Goal: Task Accomplishment & Management: Complete application form

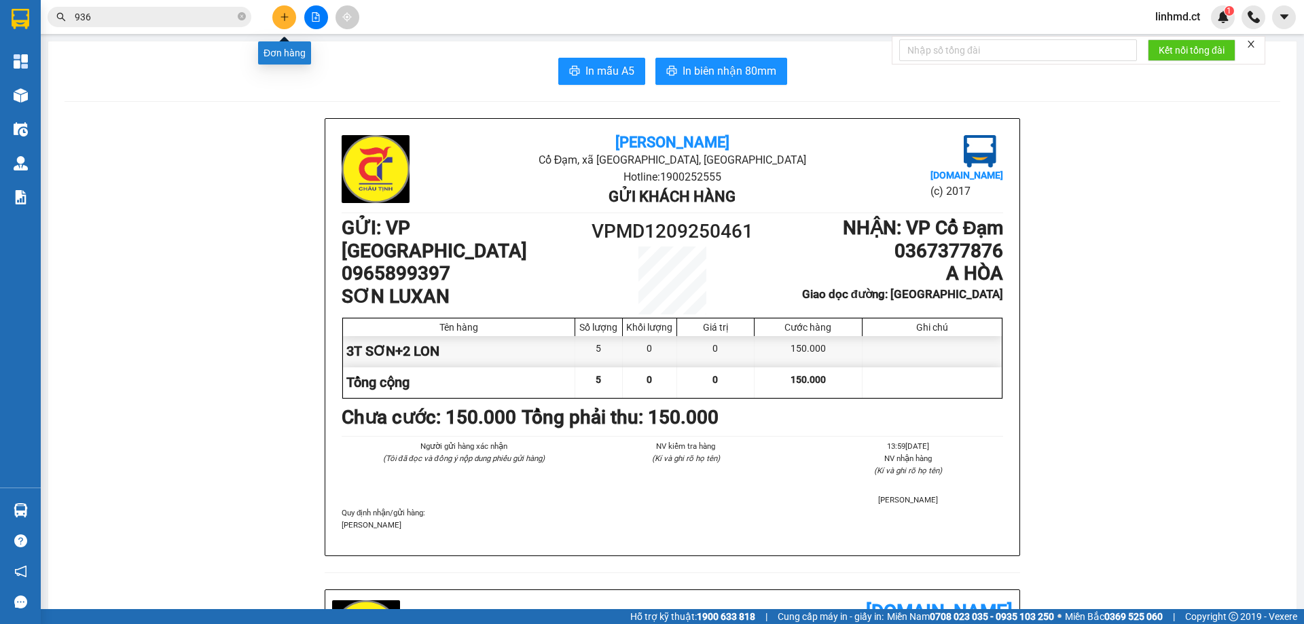
click at [280, 22] on button at bounding box center [284, 17] width 24 height 24
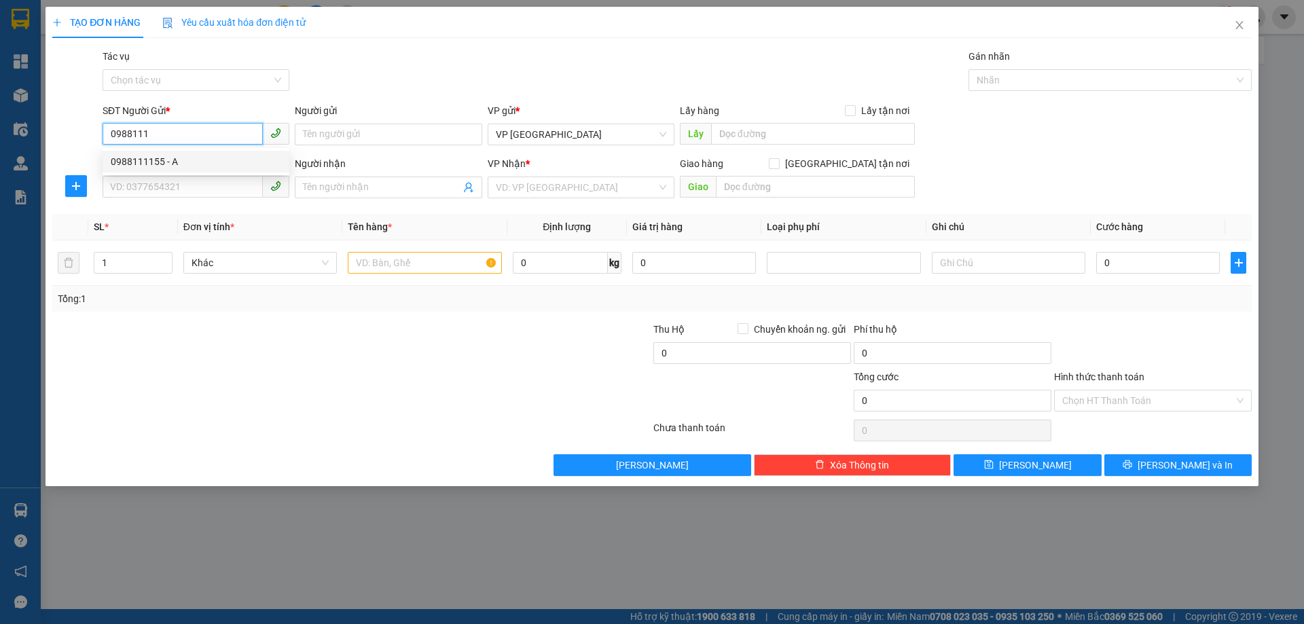
click at [211, 159] on div "0988111155 - A" at bounding box center [196, 161] width 170 height 15
type input "0988111155"
type input "A"
type input "0375662322"
type input "chị nhàn"
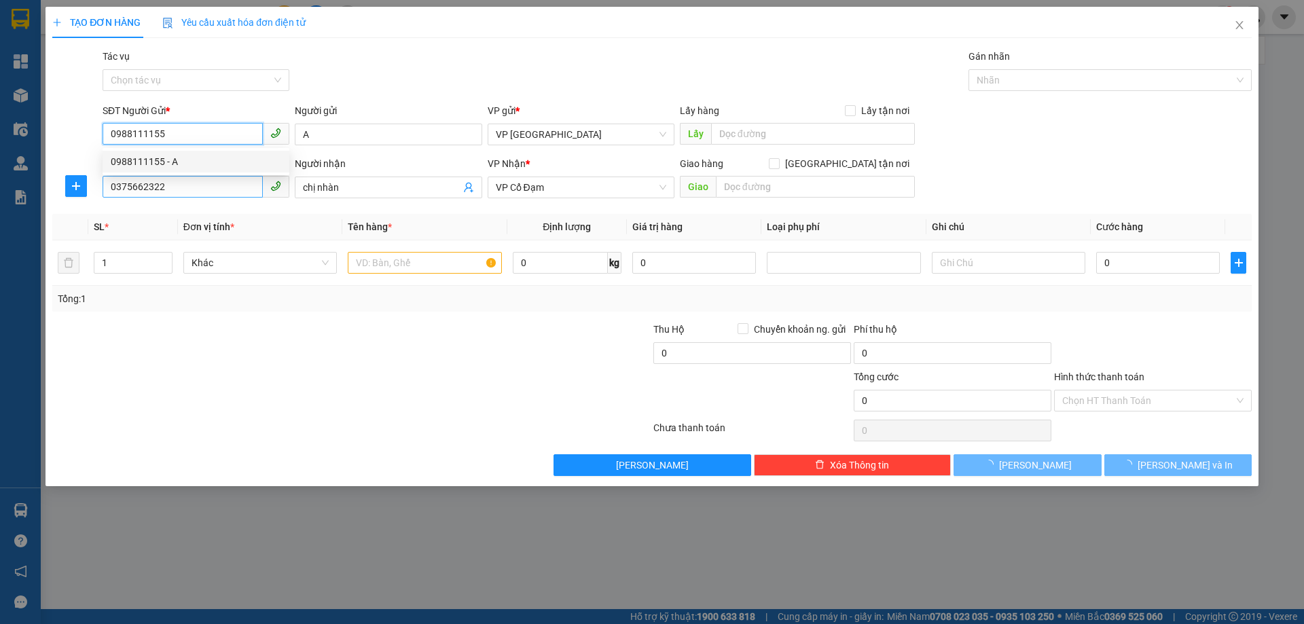
type input "30.000"
type input "0988111155"
click at [193, 188] on input "0375662322" at bounding box center [183, 187] width 160 height 22
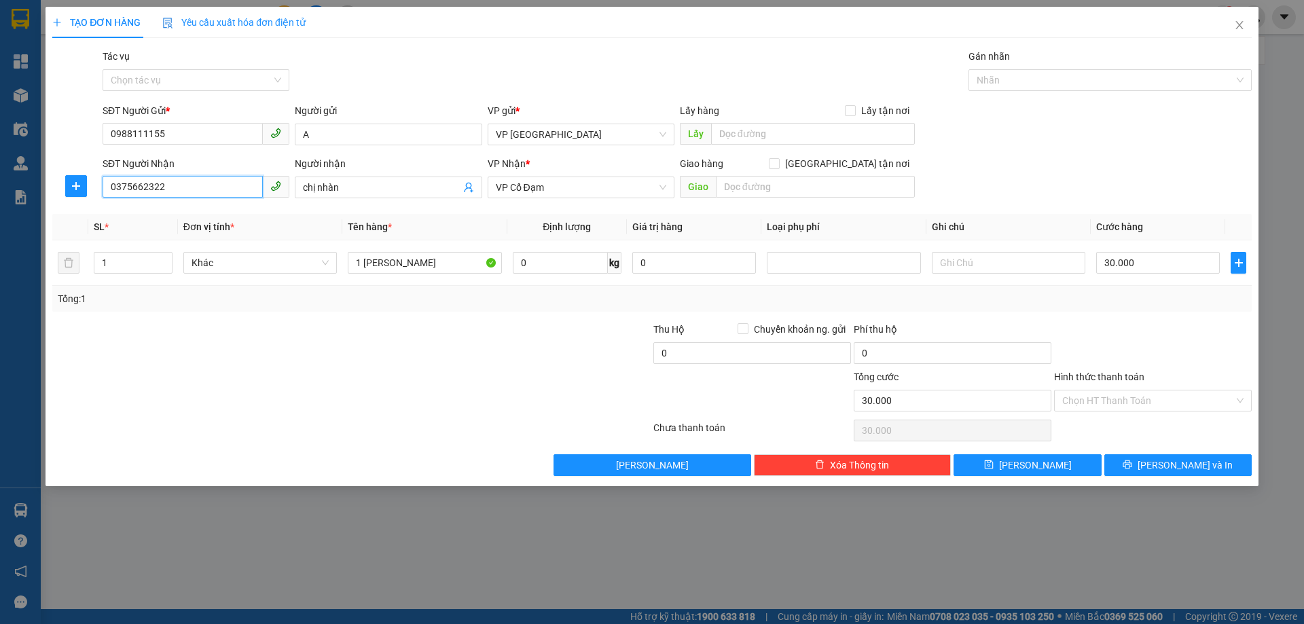
click at [193, 188] on input "0375662322" at bounding box center [183, 187] width 160 height 22
type input "0985419447"
click at [367, 183] on input "chị nhàn" at bounding box center [381, 187] width 157 height 15
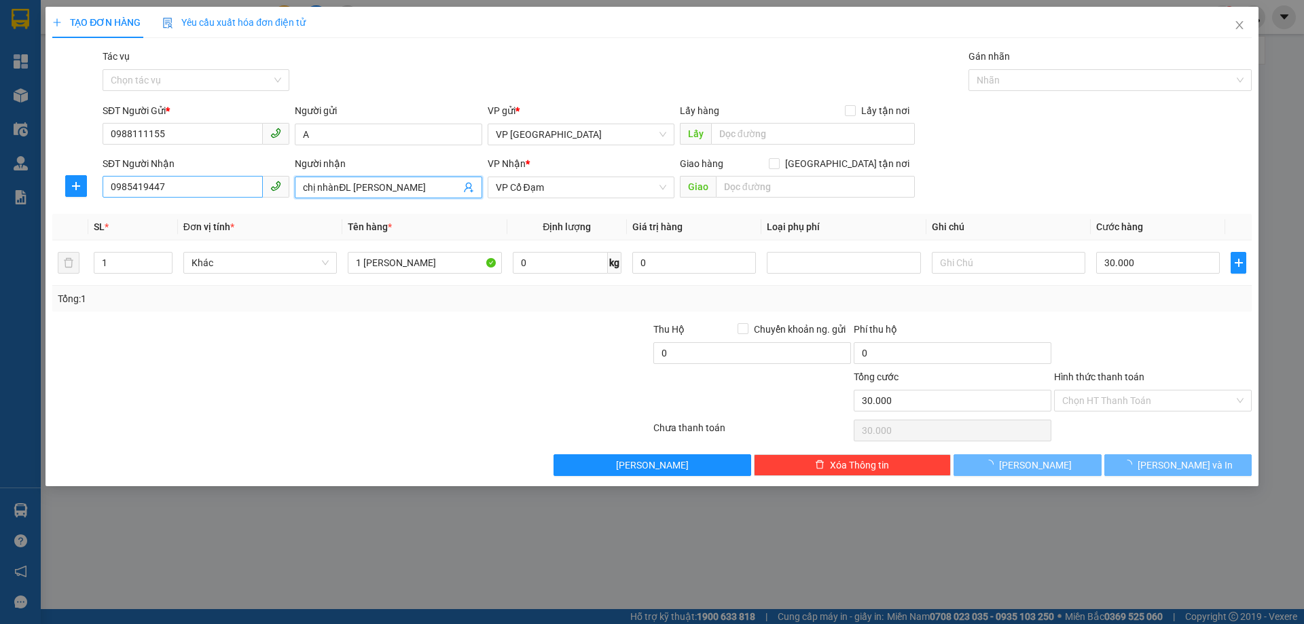
drag, startPoint x: 339, startPoint y: 185, endPoint x: 217, endPoint y: 178, distance: 122.4
click at [219, 183] on div "SĐT Người Nhận 0985419447 Người nhận chị nhànĐL QUÝ HẠNH chị nhànĐL QUÝ HẠNH VP…" at bounding box center [677, 180] width 1154 height 48
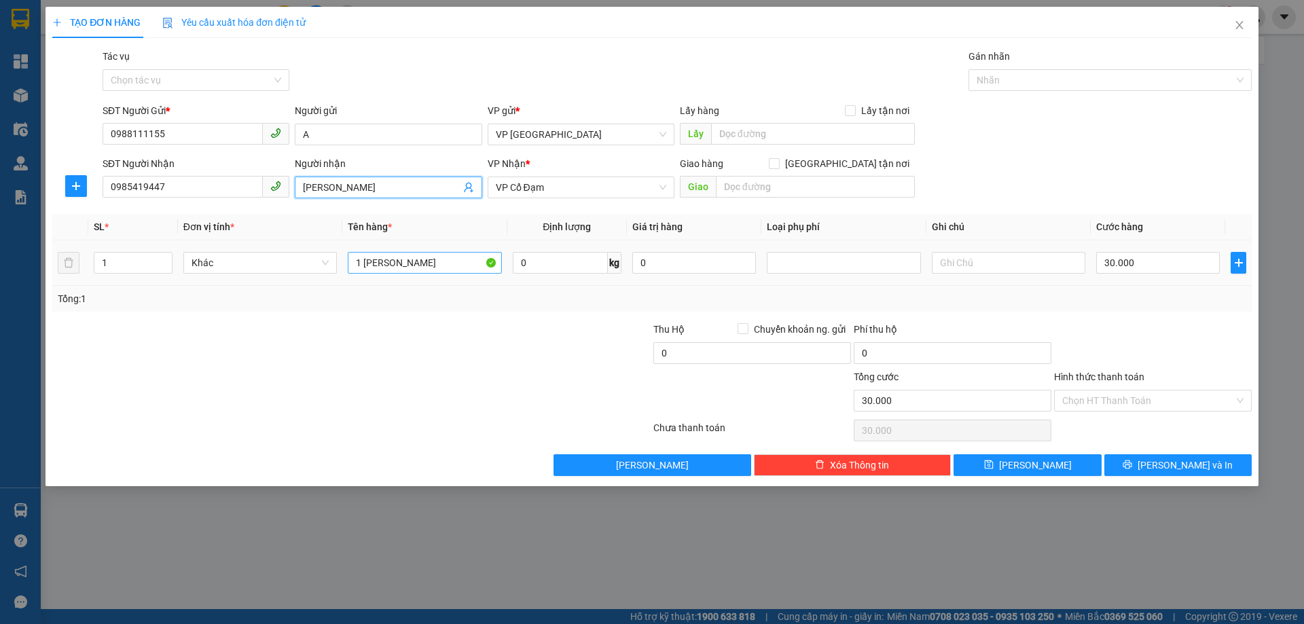
type input "[PERSON_NAME]"
drag, startPoint x: 361, startPoint y: 257, endPoint x: 346, endPoint y: 257, distance: 14.9
click at [346, 257] on td "1 [PERSON_NAME]" at bounding box center [424, 262] width 164 height 45
type input "5 [PERSON_NAME]"
drag, startPoint x: 103, startPoint y: 262, endPoint x: 89, endPoint y: 261, distance: 14.3
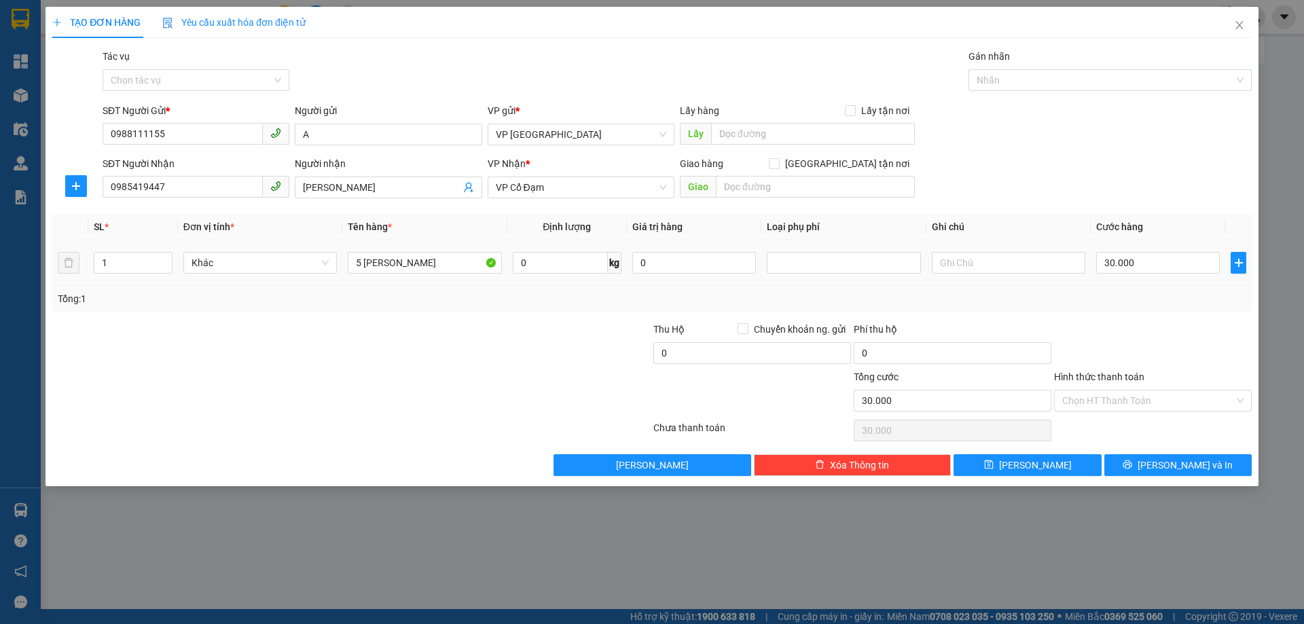
click at [92, 262] on td "1" at bounding box center [133, 262] width 90 height 45
type input "5"
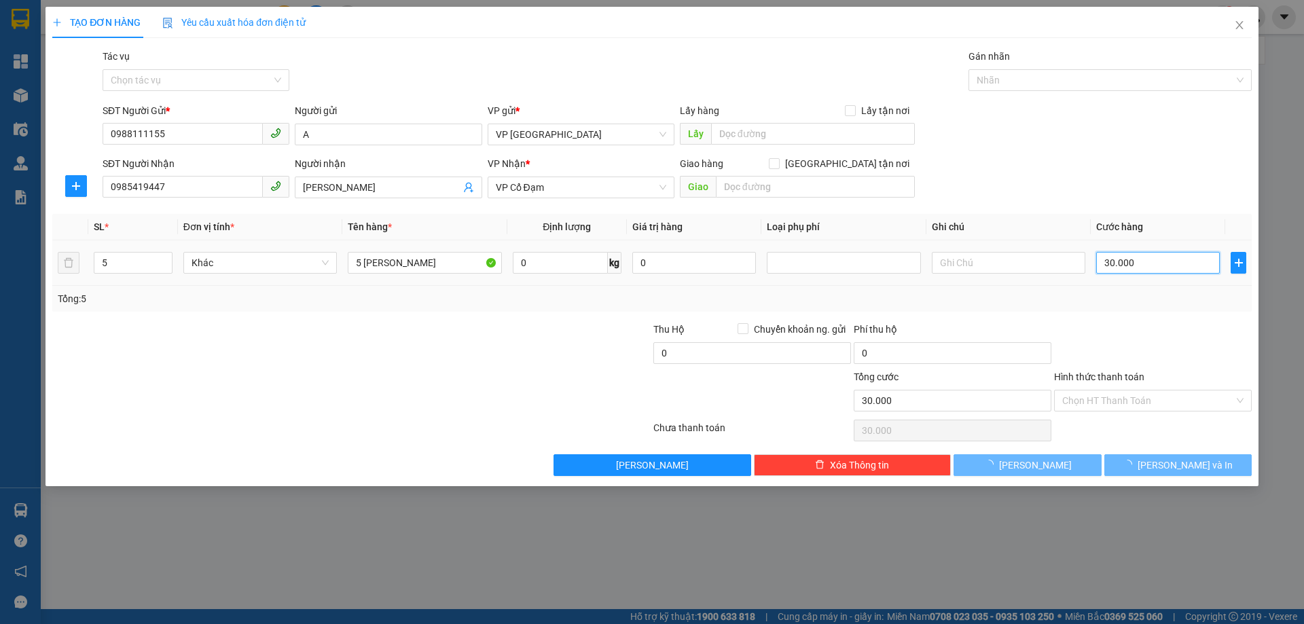
click at [1115, 270] on input "30.000" at bounding box center [1158, 263] width 124 height 22
type input "0"
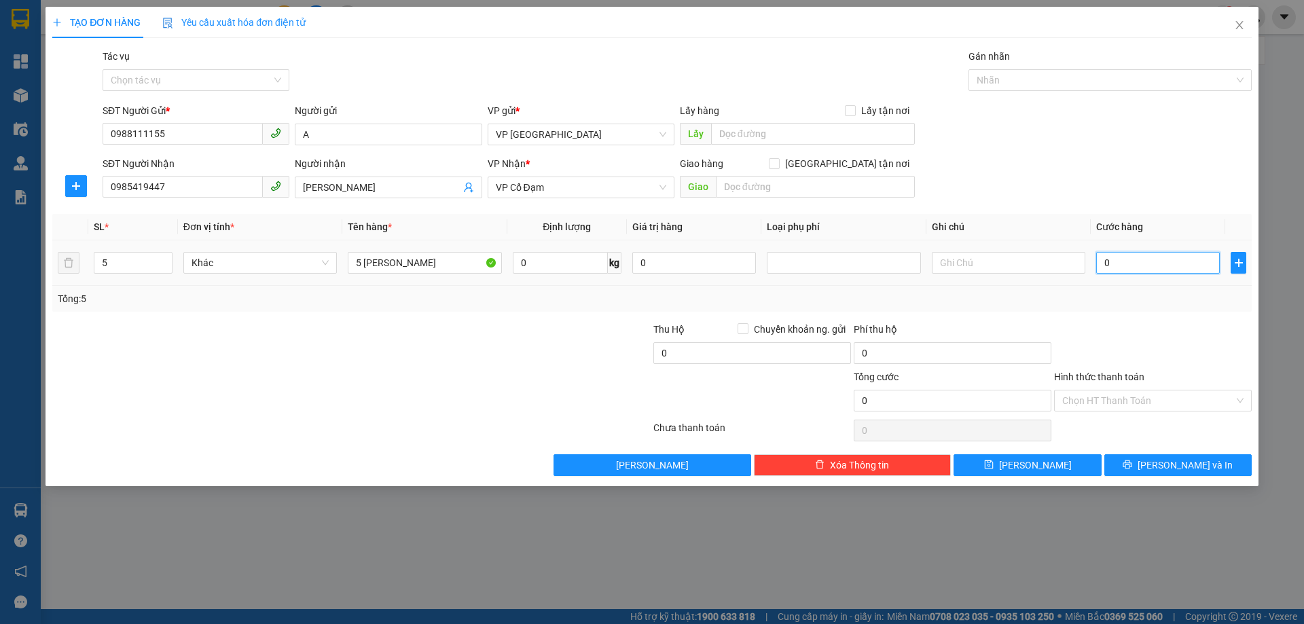
type input "1"
type input "015"
type input "15"
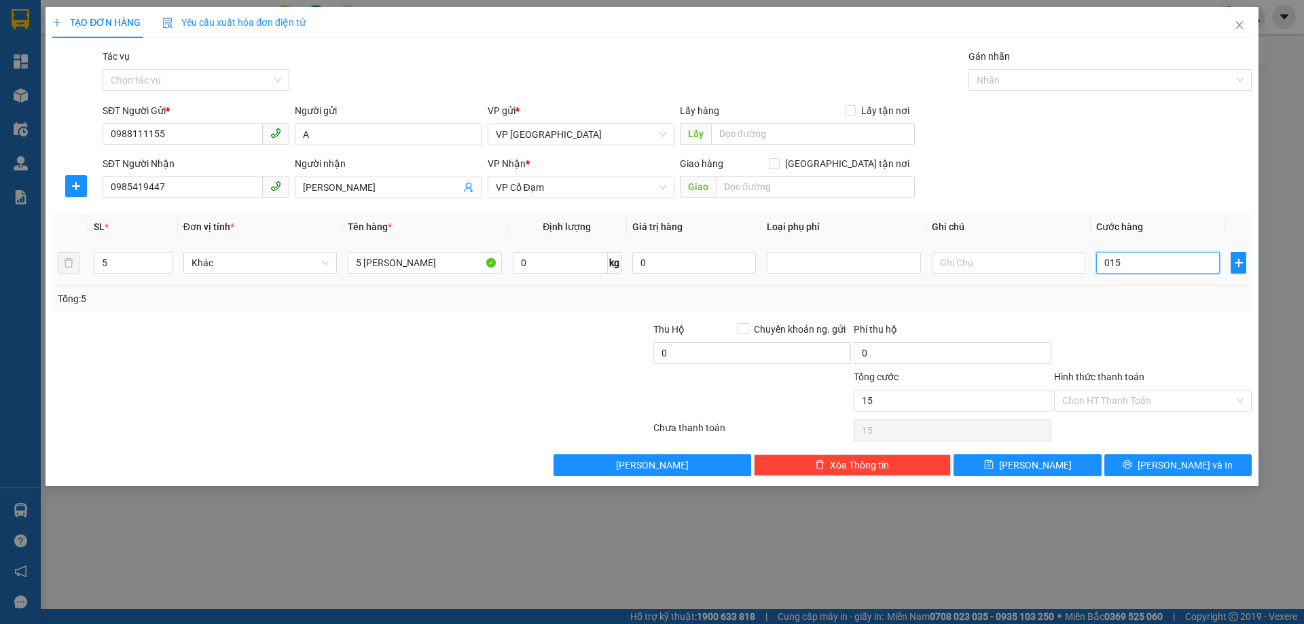
type input "0.150"
type input "150"
type input "0.150"
type input "150.000"
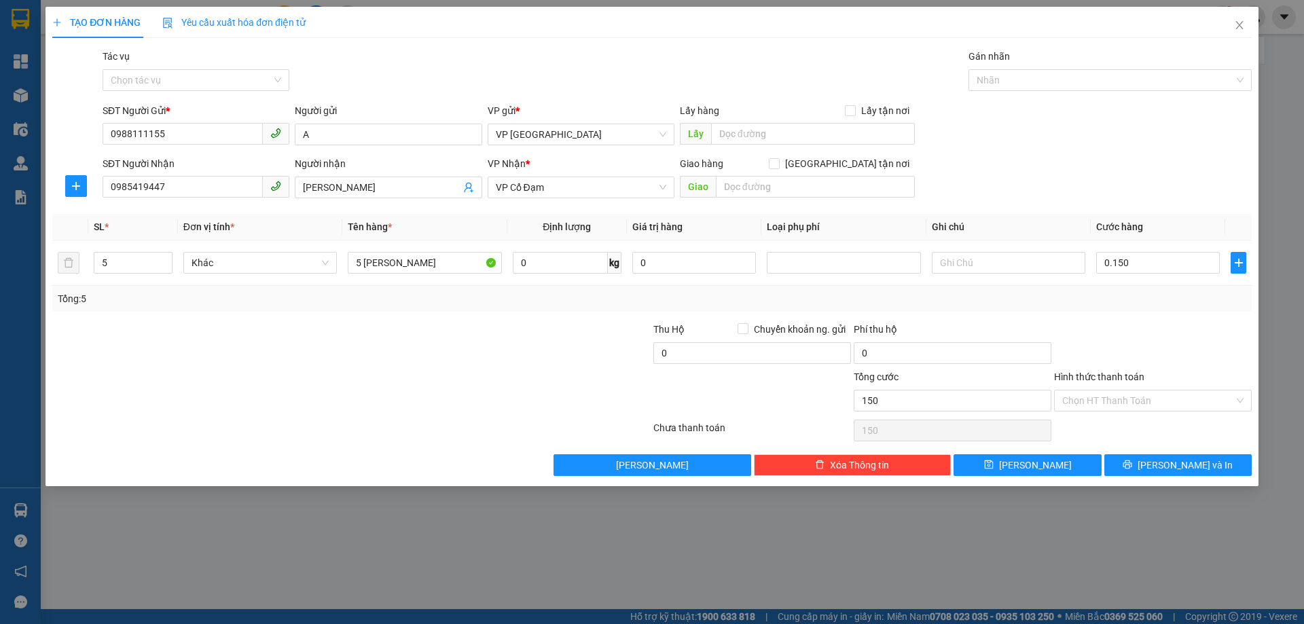
type input "150.000"
click at [1135, 310] on div "Tổng: 5" at bounding box center [651, 299] width 1199 height 26
click at [1175, 466] on span "[PERSON_NAME] và In" at bounding box center [1184, 465] width 95 height 15
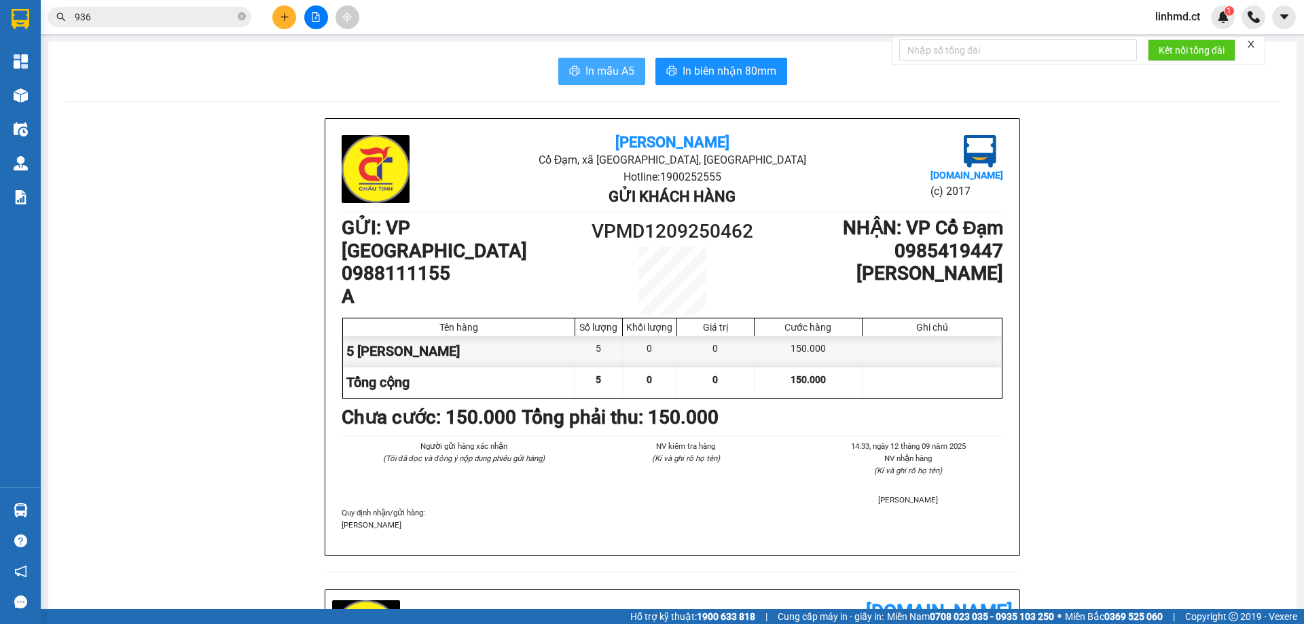
click at [602, 74] on span "In mẫu A5" at bounding box center [609, 70] width 49 height 17
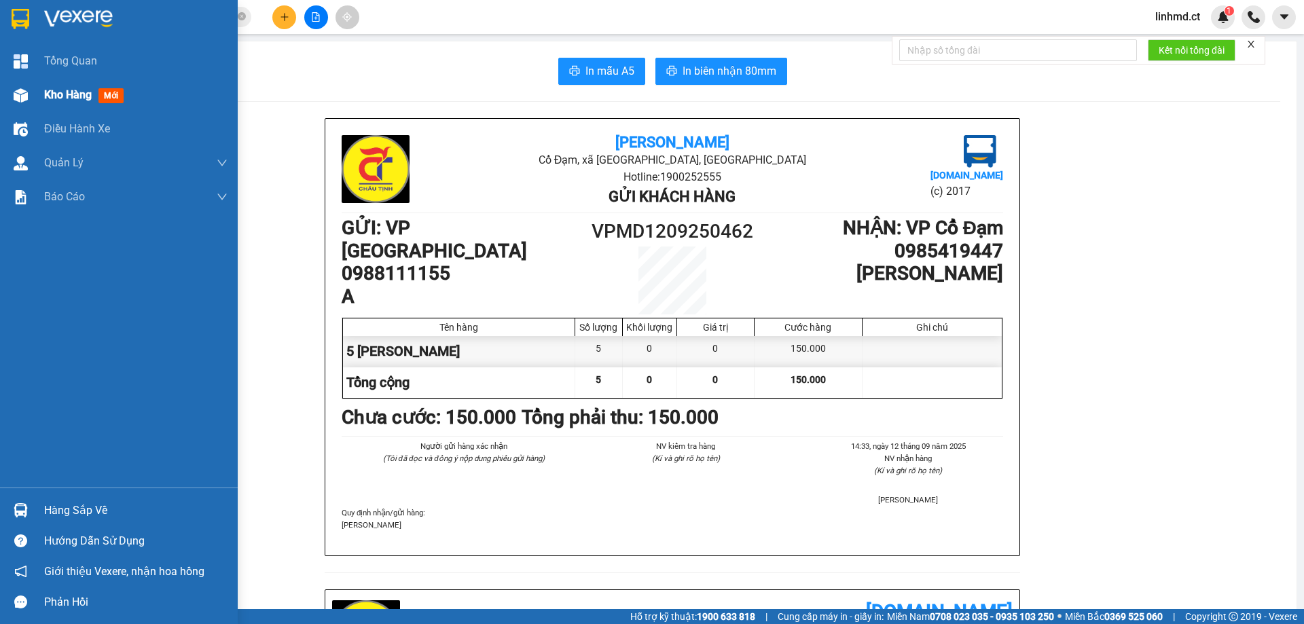
click at [41, 95] on div "Kho hàng mới" at bounding box center [119, 95] width 238 height 34
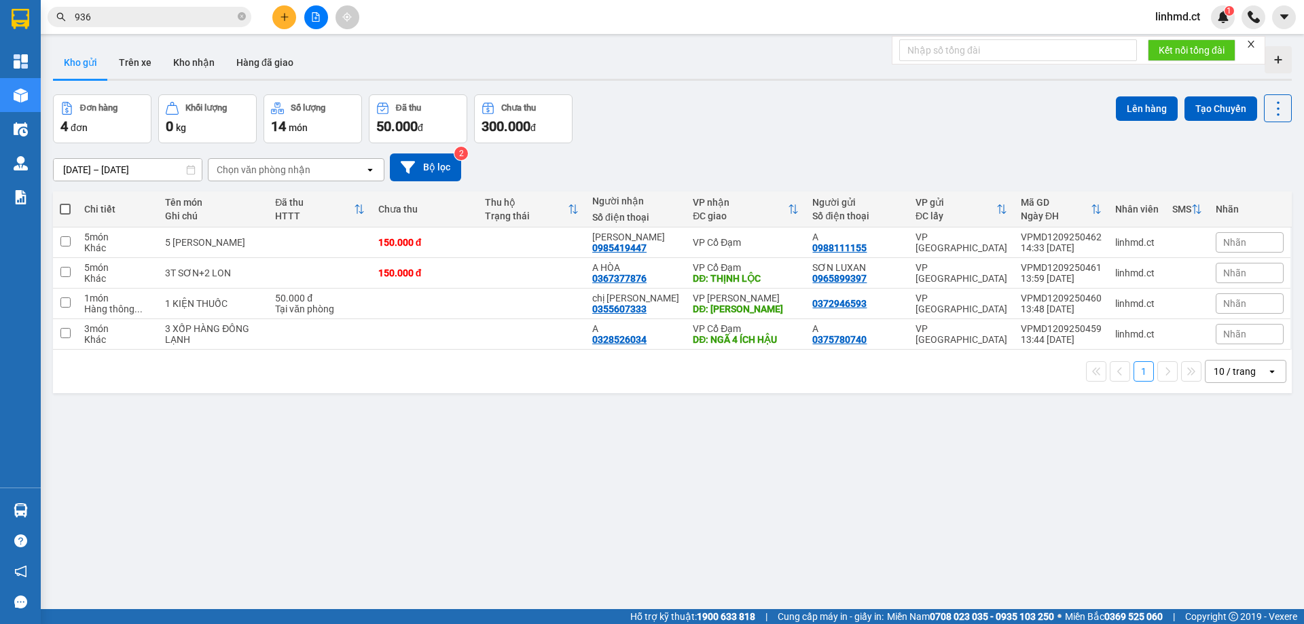
click at [173, 27] on div "Kết quả tìm kiếm ( 66 ) Bộ lọc Mã ĐH Trạng thái Món hàng Thu hộ Tổng cước Chưa …" at bounding box center [132, 17] width 265 height 24
click at [171, 22] on input "936" at bounding box center [155, 17] width 160 height 15
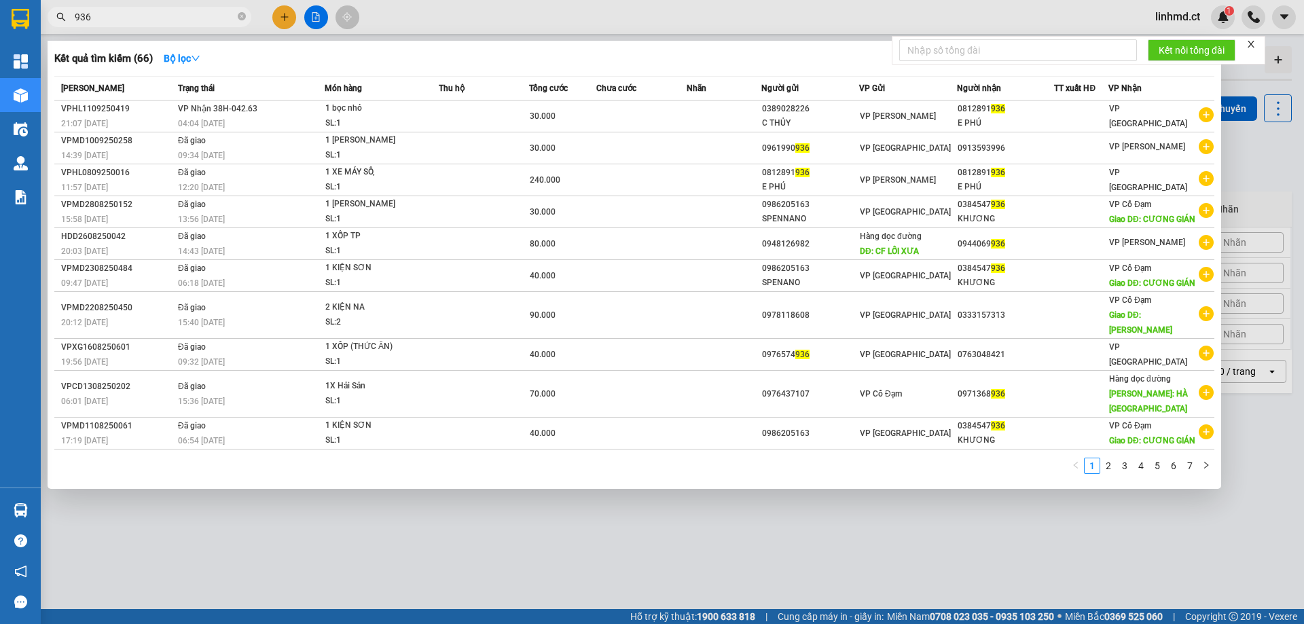
click at [171, 22] on input "936" at bounding box center [155, 17] width 160 height 15
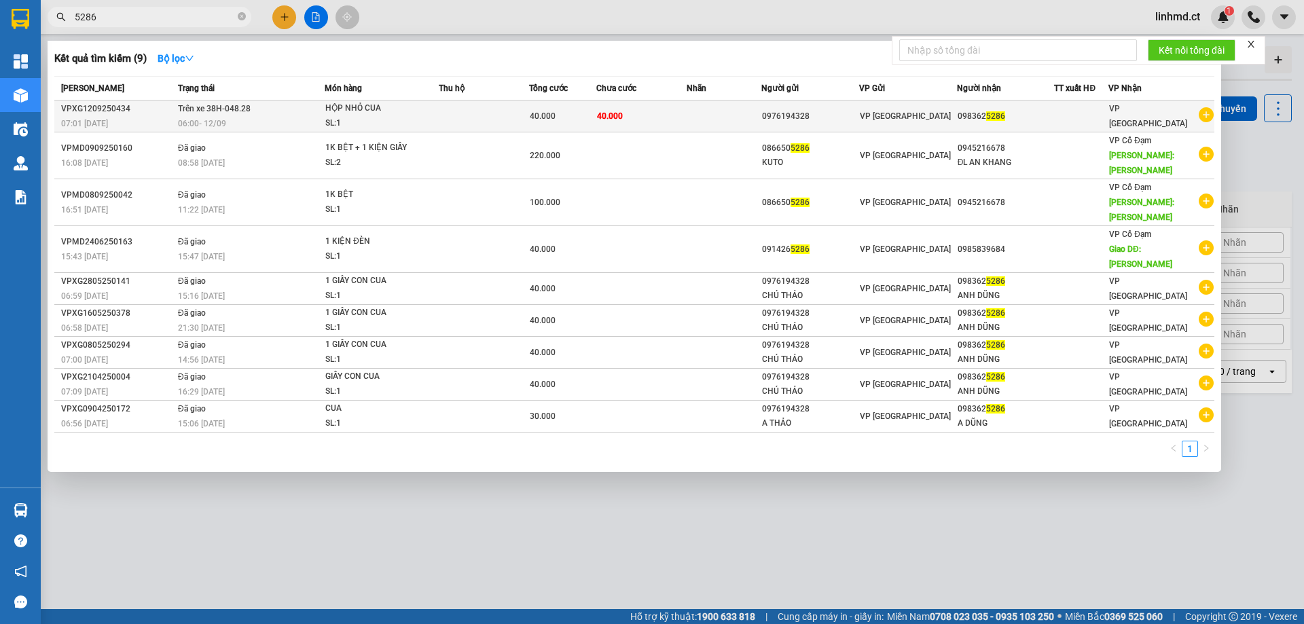
type input "5286"
click at [396, 120] on div "SL: 1" at bounding box center [376, 123] width 102 height 15
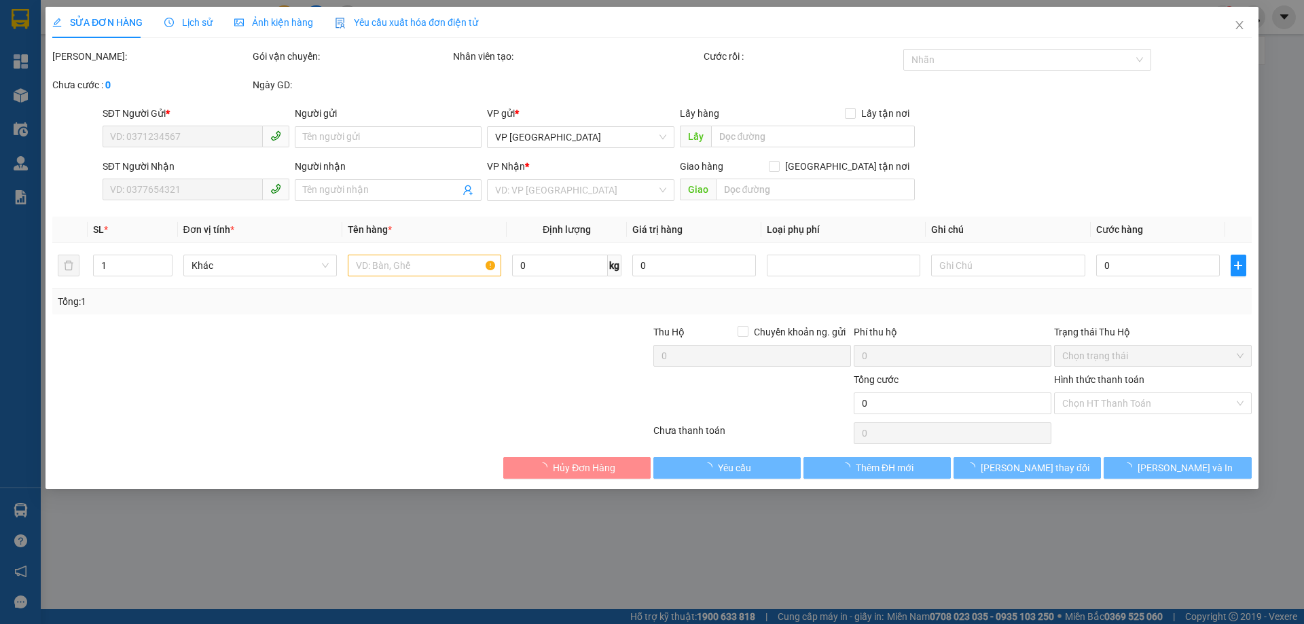
type input "0976194328"
type input "0983625286"
type input "40.000"
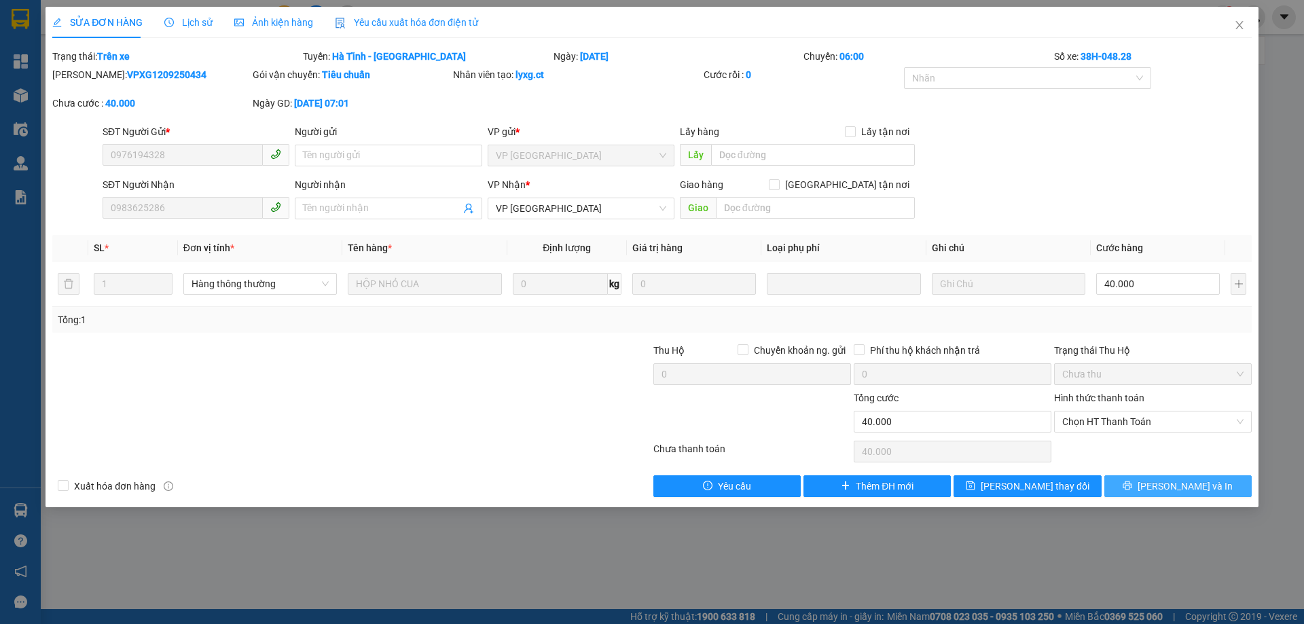
click at [1140, 484] on button "[PERSON_NAME] và In" at bounding box center [1177, 486] width 147 height 22
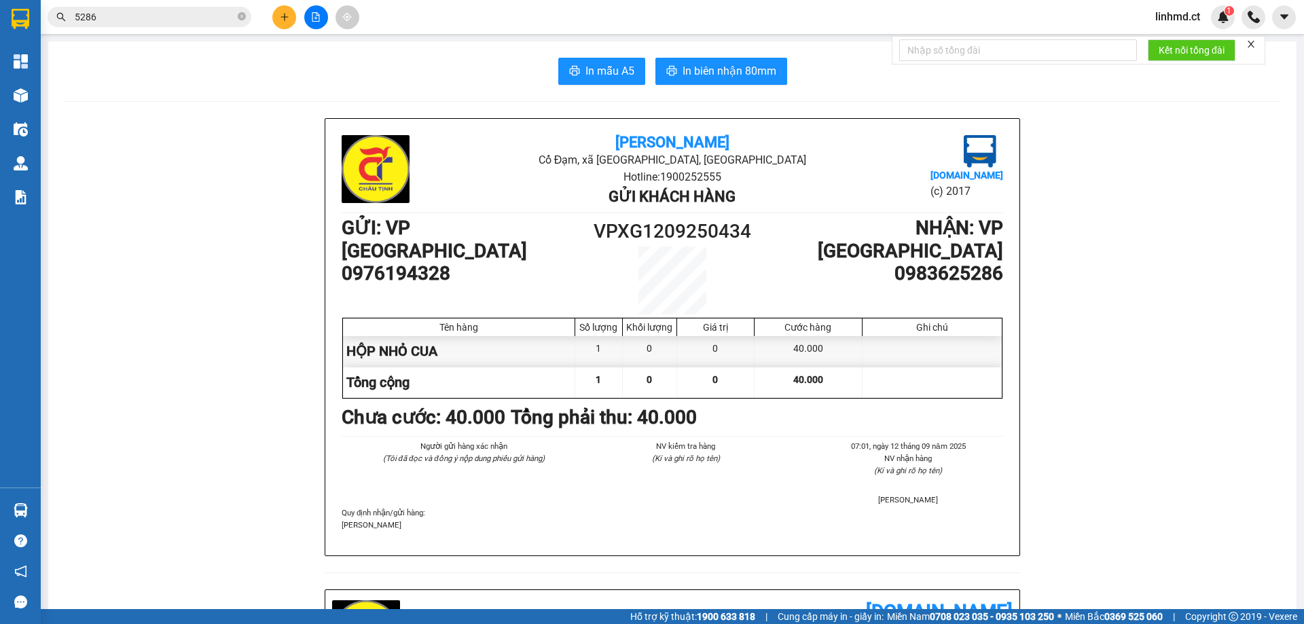
click at [181, 14] on input "5286" at bounding box center [155, 17] width 160 height 15
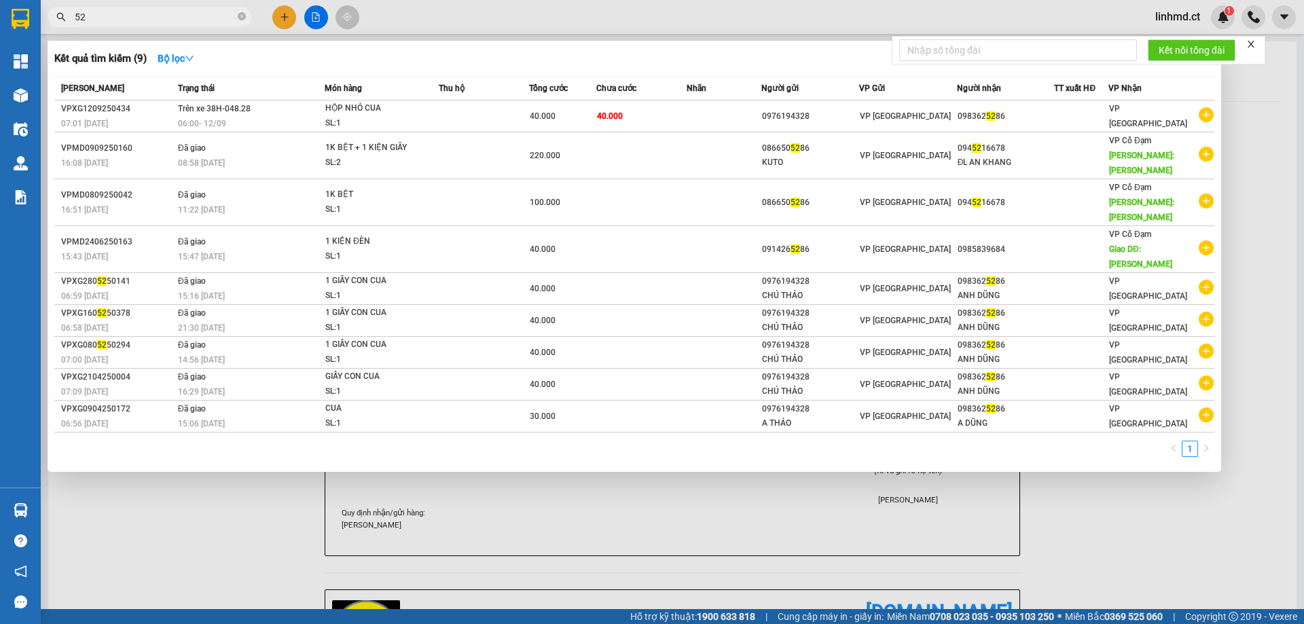
type input "5"
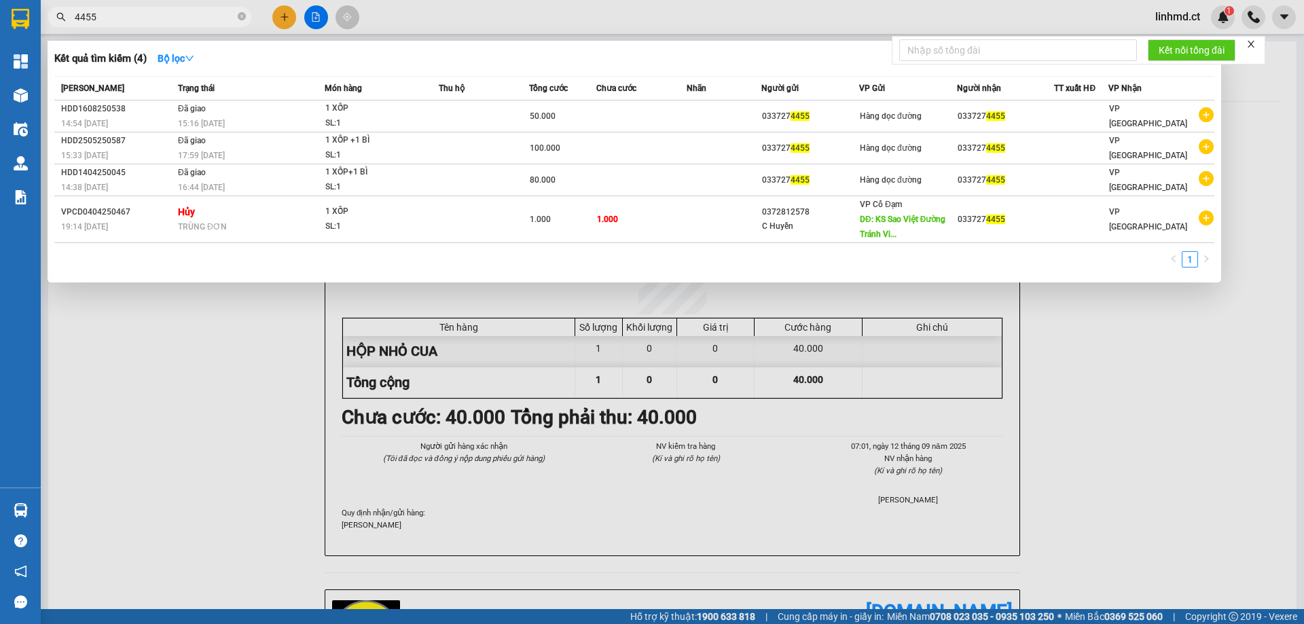
click at [207, 12] on input "4455" at bounding box center [155, 17] width 160 height 15
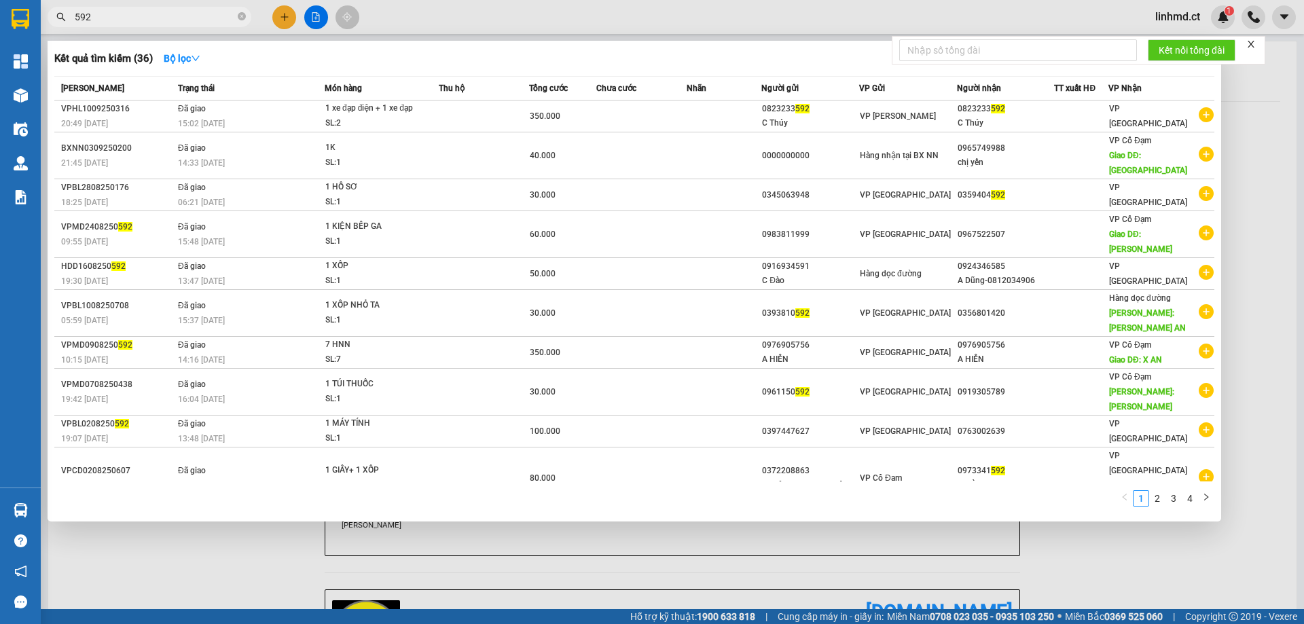
type input "592"
click at [286, 16] on div at bounding box center [652, 312] width 1304 height 624
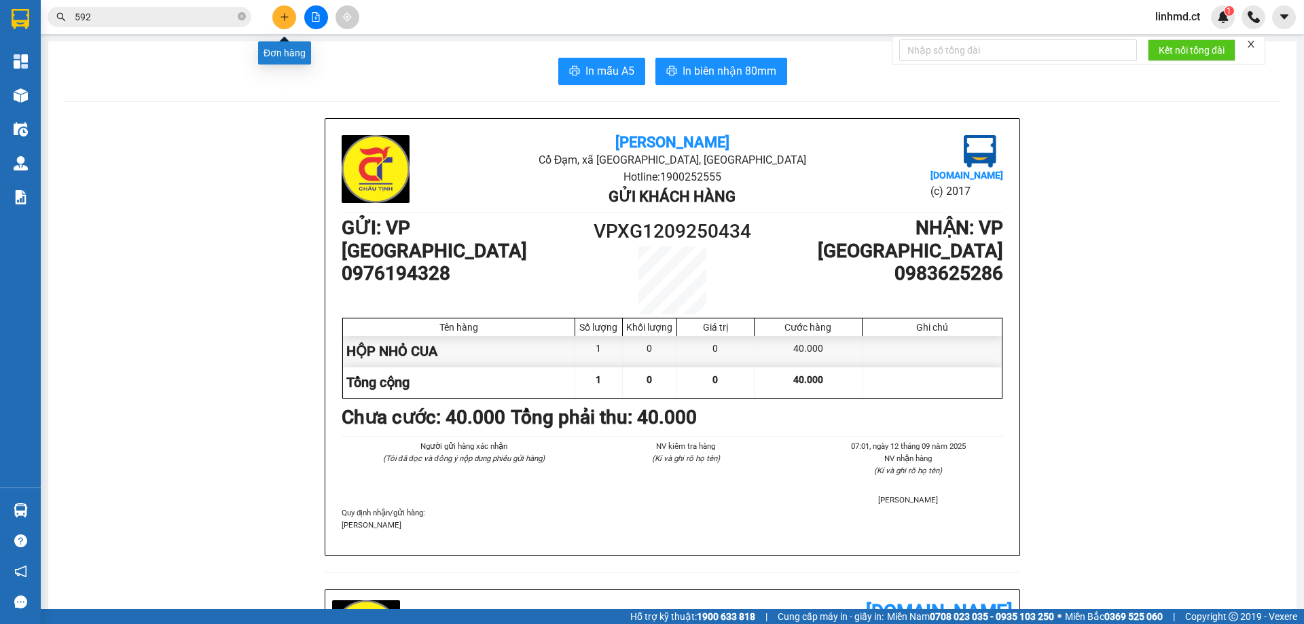
click at [287, 22] on button at bounding box center [284, 17] width 24 height 24
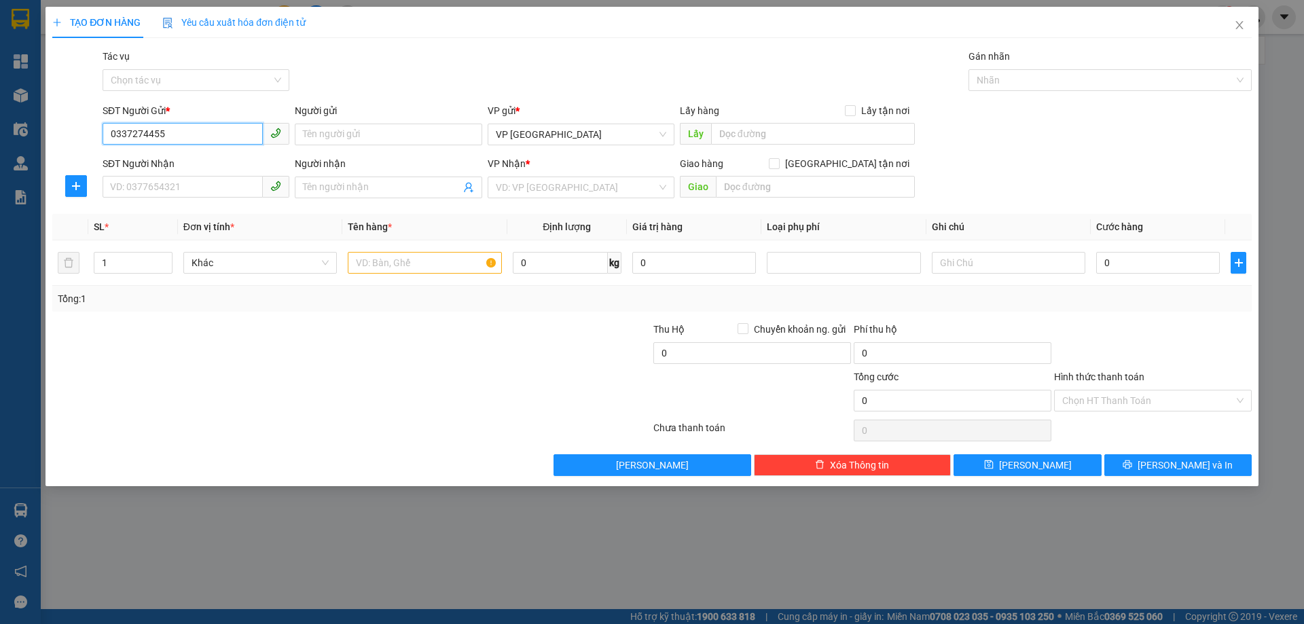
click at [181, 134] on input "0337274455" at bounding box center [183, 134] width 160 height 22
type input "0337274455"
click at [177, 193] on input "SĐT Người Nhận" at bounding box center [183, 187] width 160 height 22
click at [176, 185] on input "SĐT Người Nhận" at bounding box center [183, 187] width 160 height 22
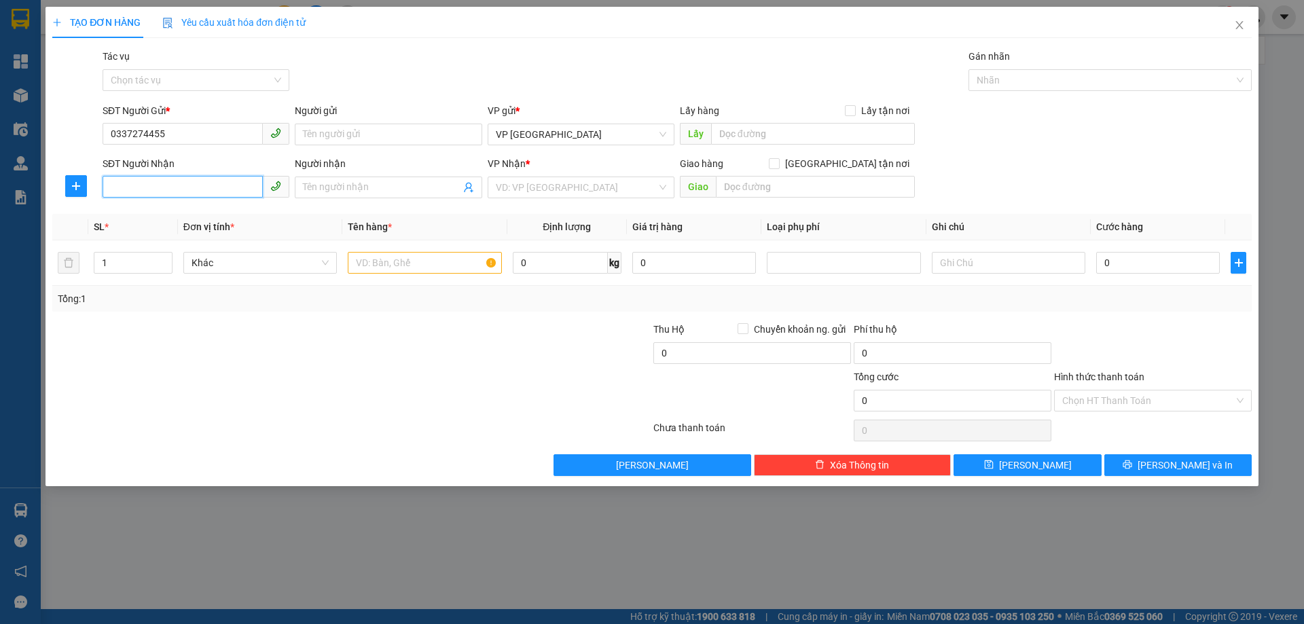
paste input "0337274455"
type input "0337274455"
click at [215, 70] on input "Tác vụ" at bounding box center [191, 80] width 161 height 20
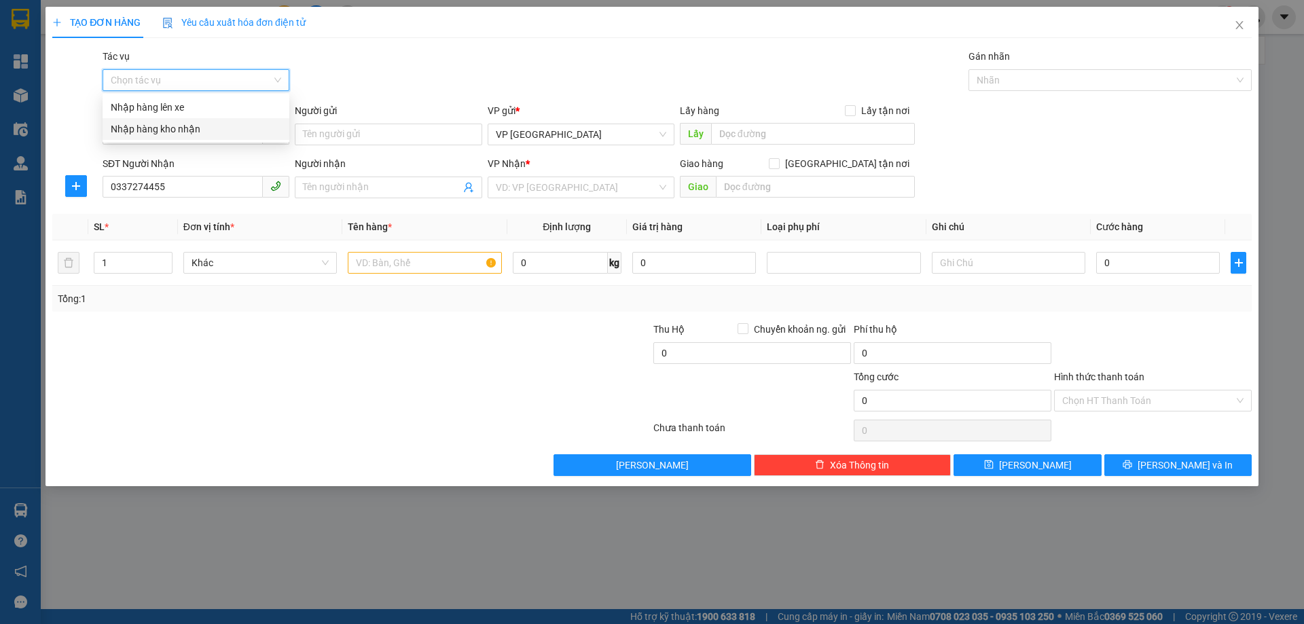
click at [220, 128] on div "Nhập hàng kho nhận" at bounding box center [196, 129] width 170 height 15
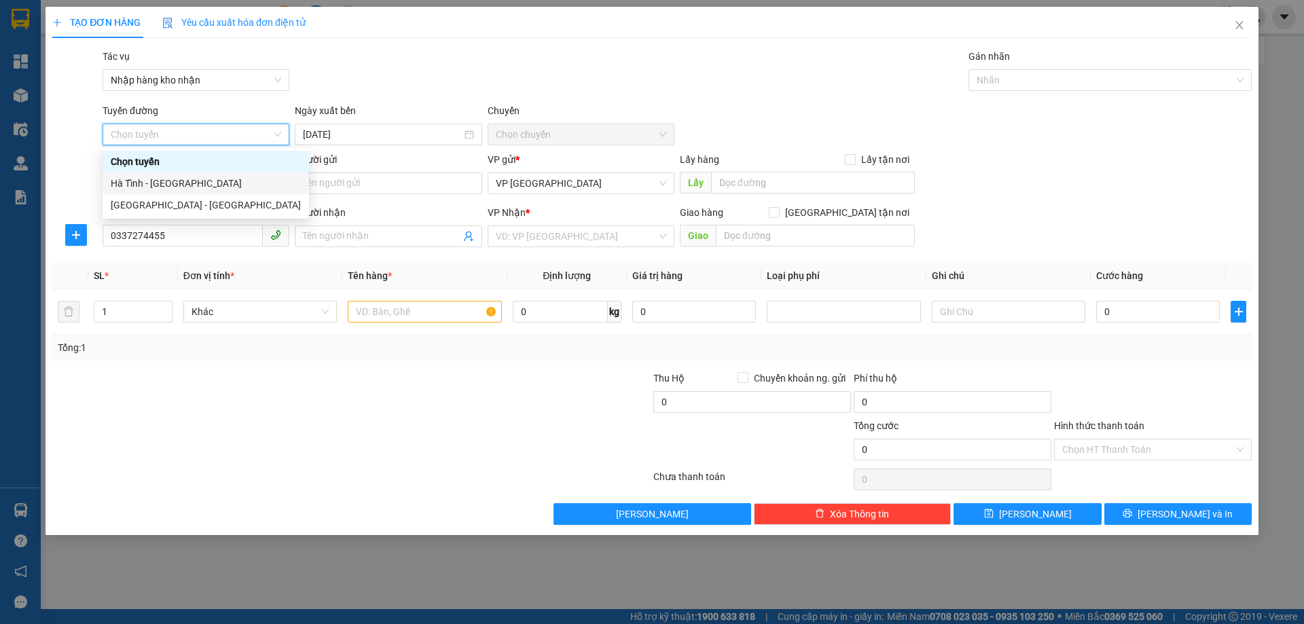
click at [211, 181] on div "Hà Tĩnh - [GEOGRAPHIC_DATA]" at bounding box center [206, 183] width 190 height 15
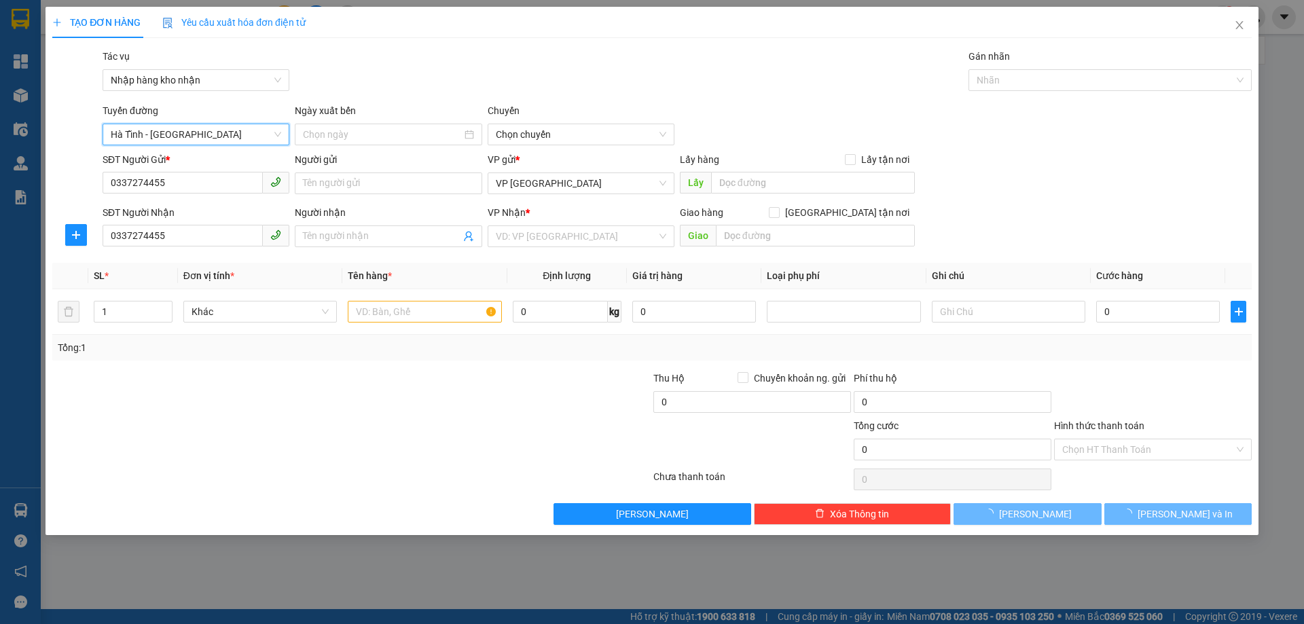
type input "[DATE]"
click at [515, 137] on span "06:00 - 38H-048.28" at bounding box center [581, 134] width 170 height 20
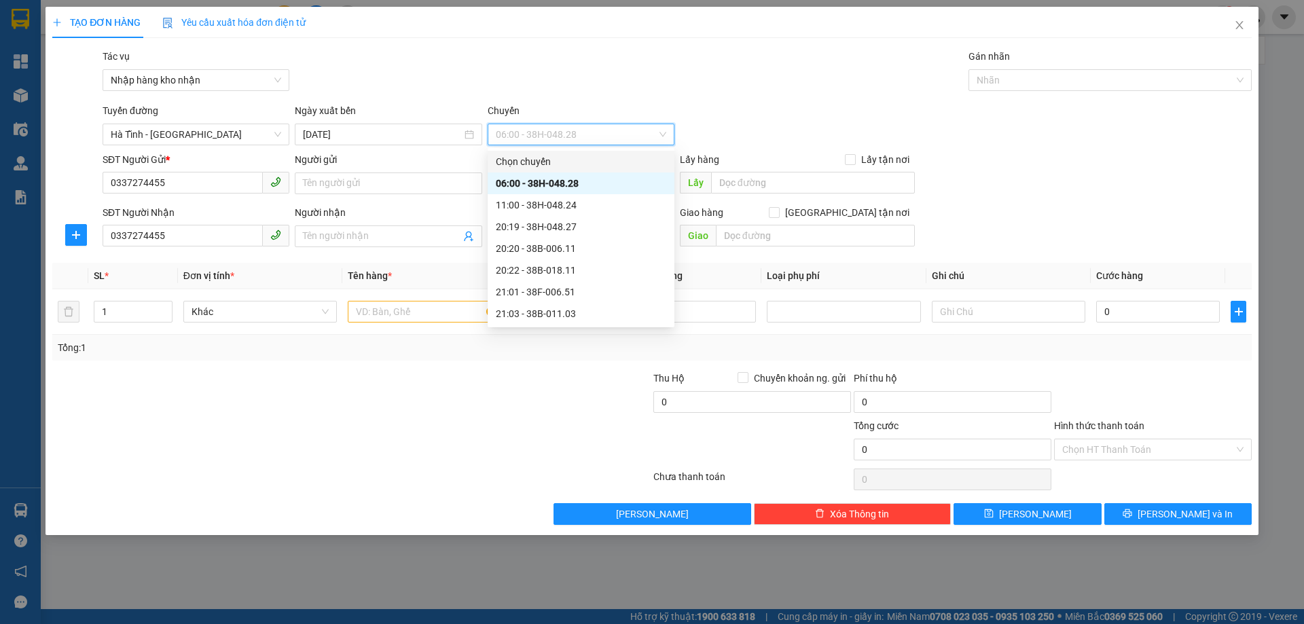
click at [403, 212] on div "Người nhận" at bounding box center [388, 212] width 187 height 15
click at [403, 229] on input "Người nhận" at bounding box center [381, 236] width 157 height 15
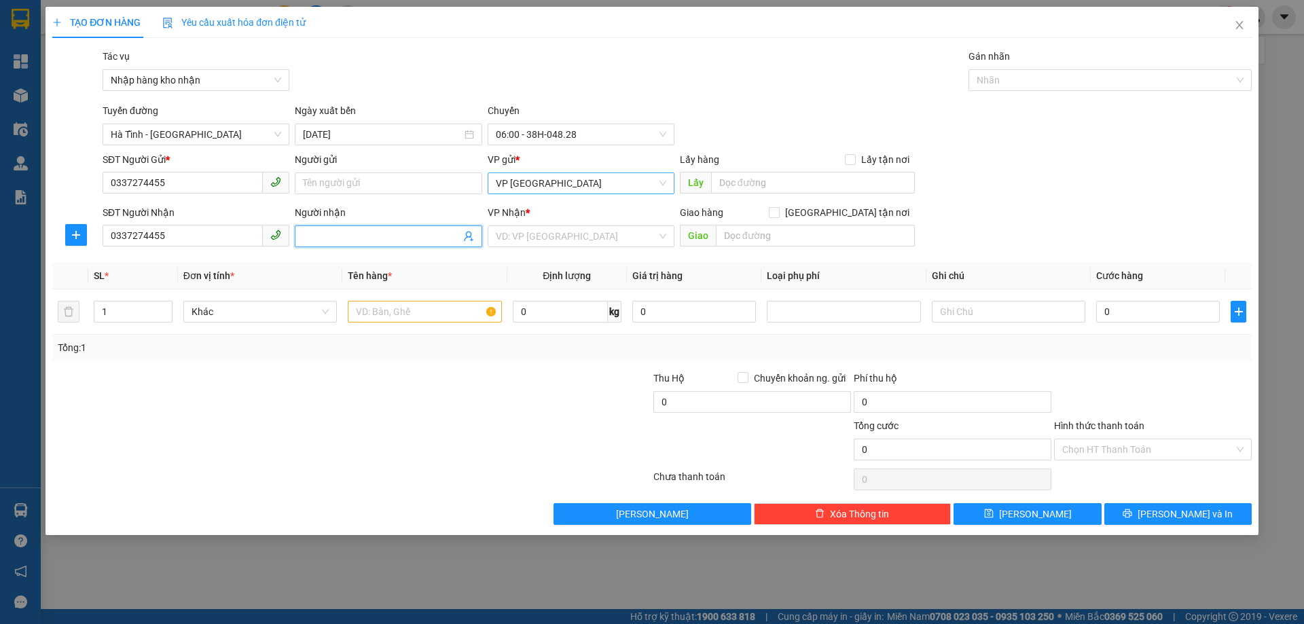
click at [638, 184] on span "VP [GEOGRAPHIC_DATA]" at bounding box center [581, 183] width 170 height 20
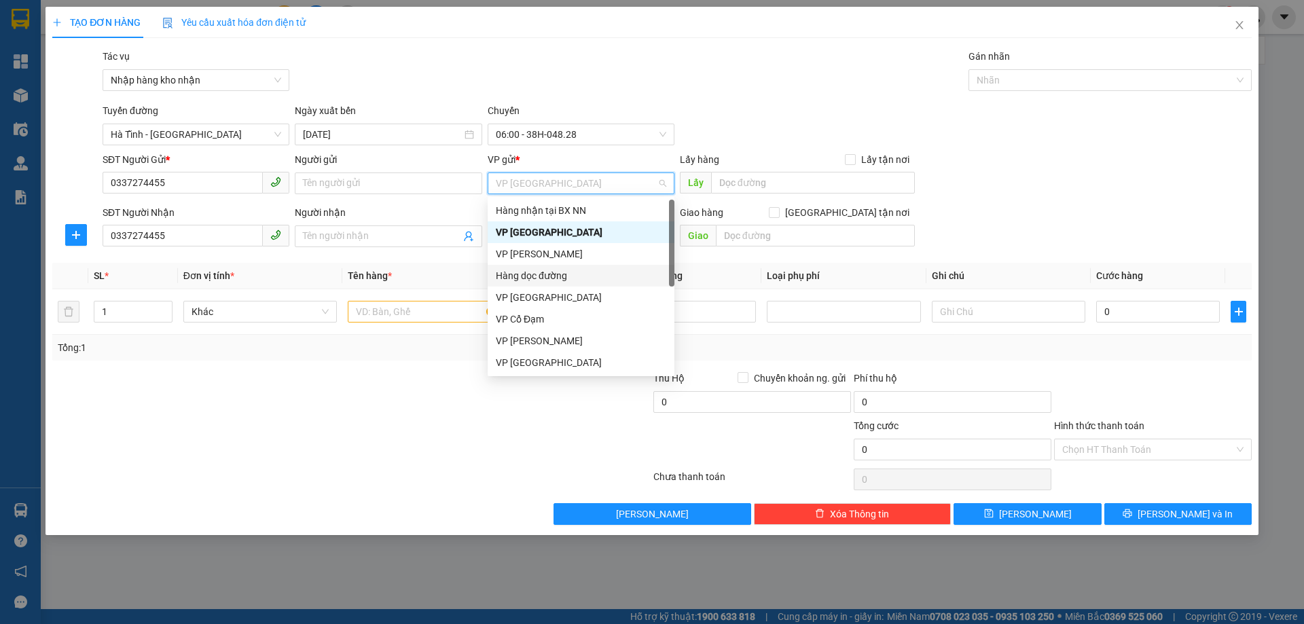
click at [607, 270] on div "Hàng dọc đường" at bounding box center [581, 275] width 170 height 15
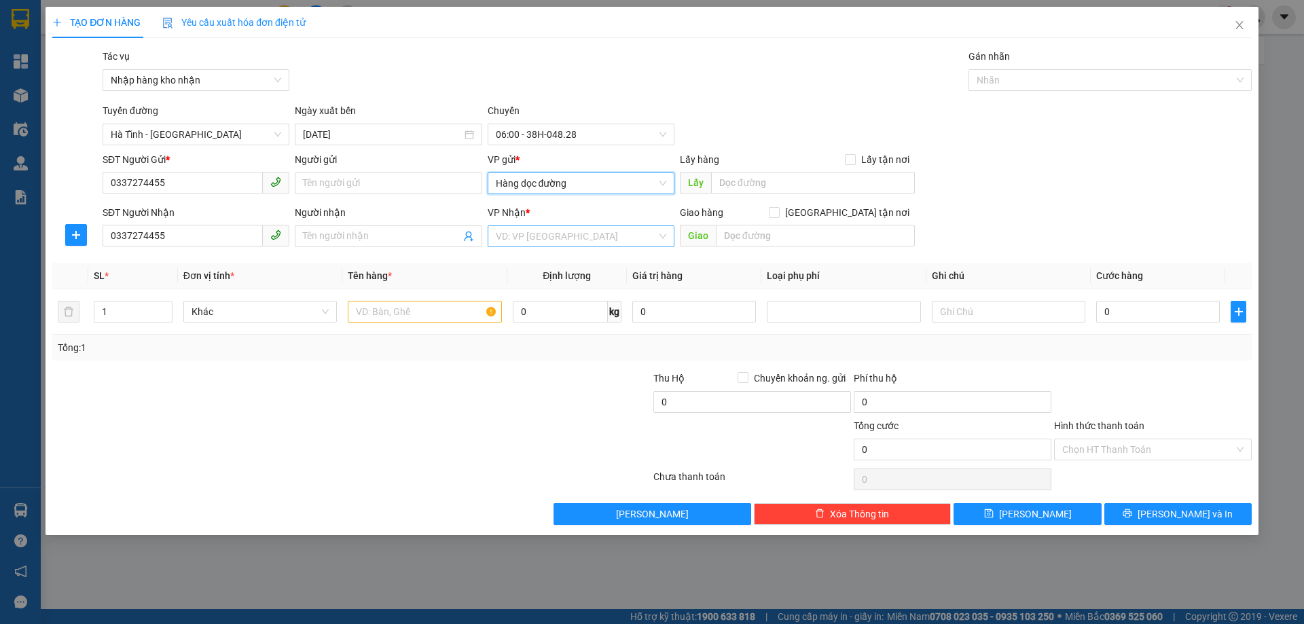
click at [590, 238] on input "search" at bounding box center [576, 236] width 161 height 20
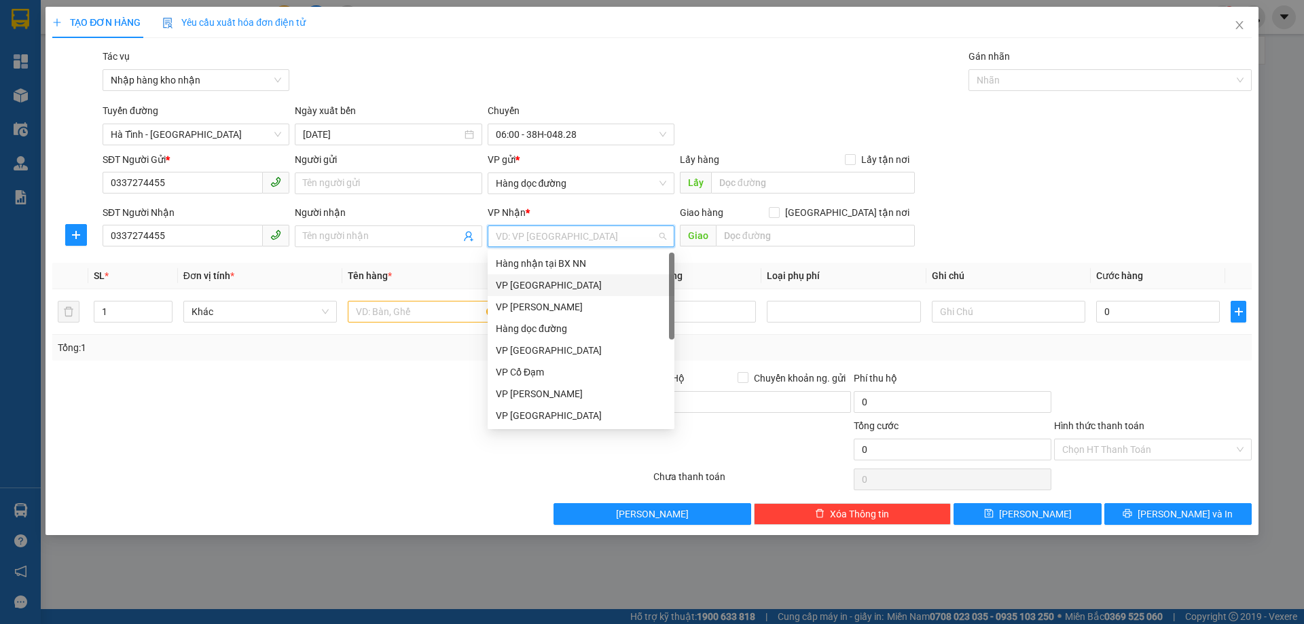
click at [579, 286] on div "VP [GEOGRAPHIC_DATA]" at bounding box center [581, 285] width 170 height 15
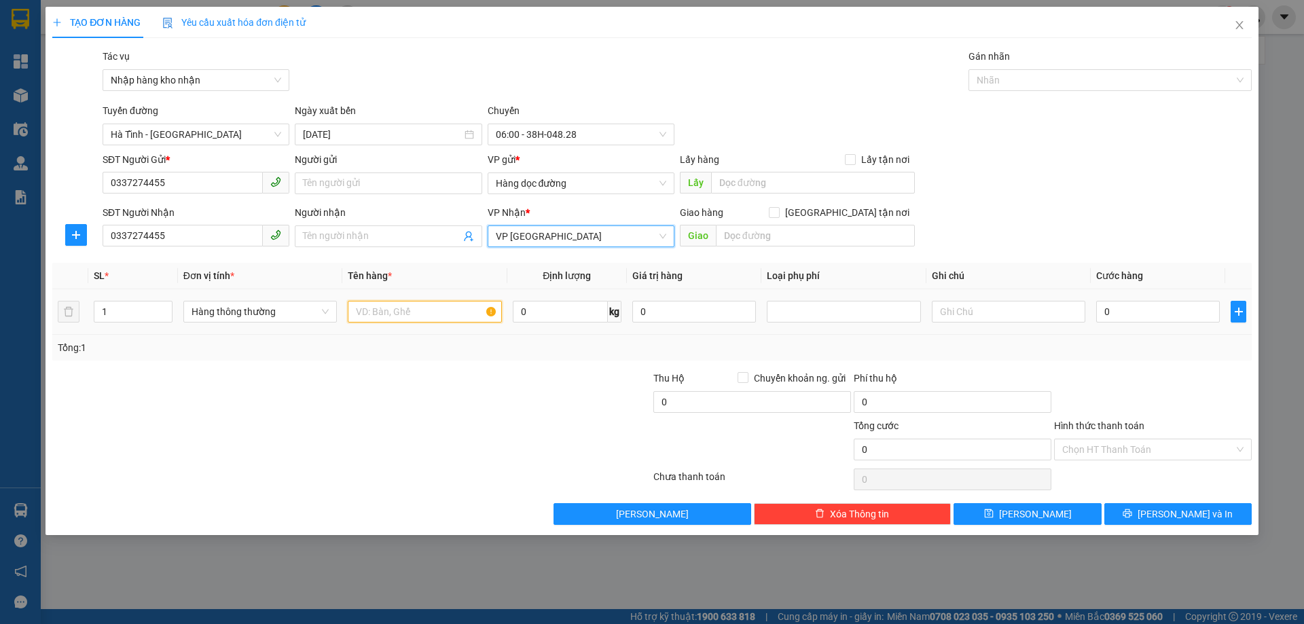
click at [419, 319] on input "text" at bounding box center [424, 312] width 153 height 22
type input "1 XỐP"
click at [1048, 501] on div "Transit Pickup Surcharge Ids Transit Deliver Surcharge Ids Transit Deliver Surc…" at bounding box center [651, 287] width 1199 height 476
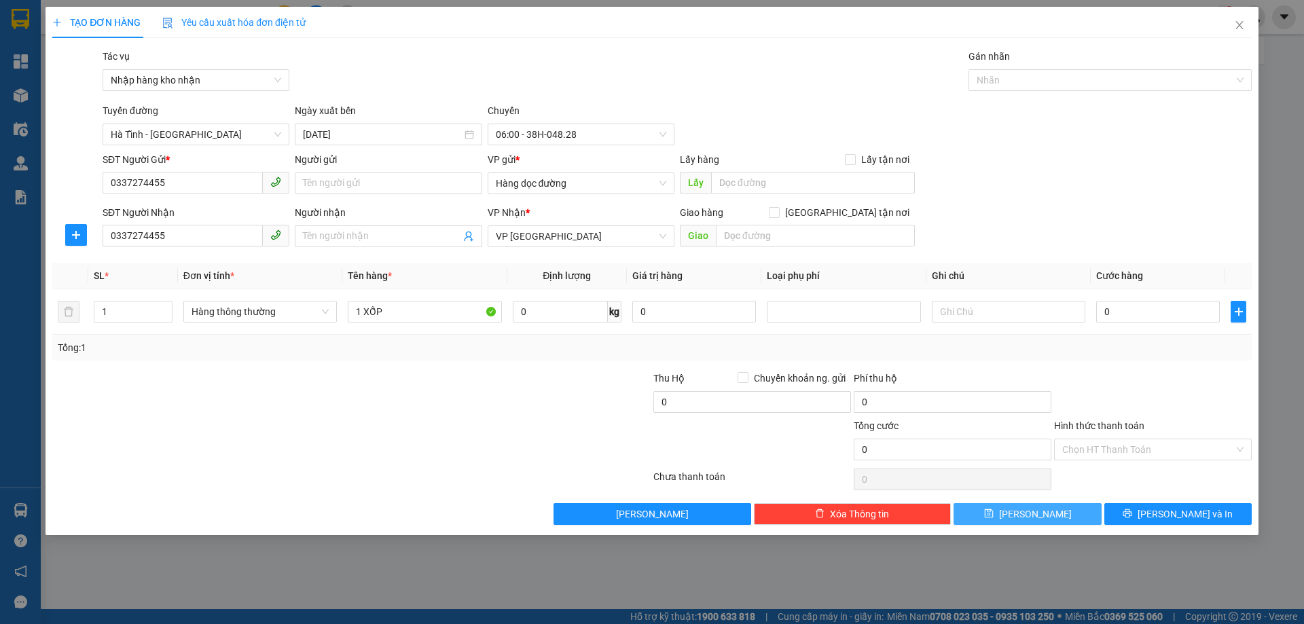
click at [1047, 516] on button "[PERSON_NAME]" at bounding box center [1026, 514] width 147 height 22
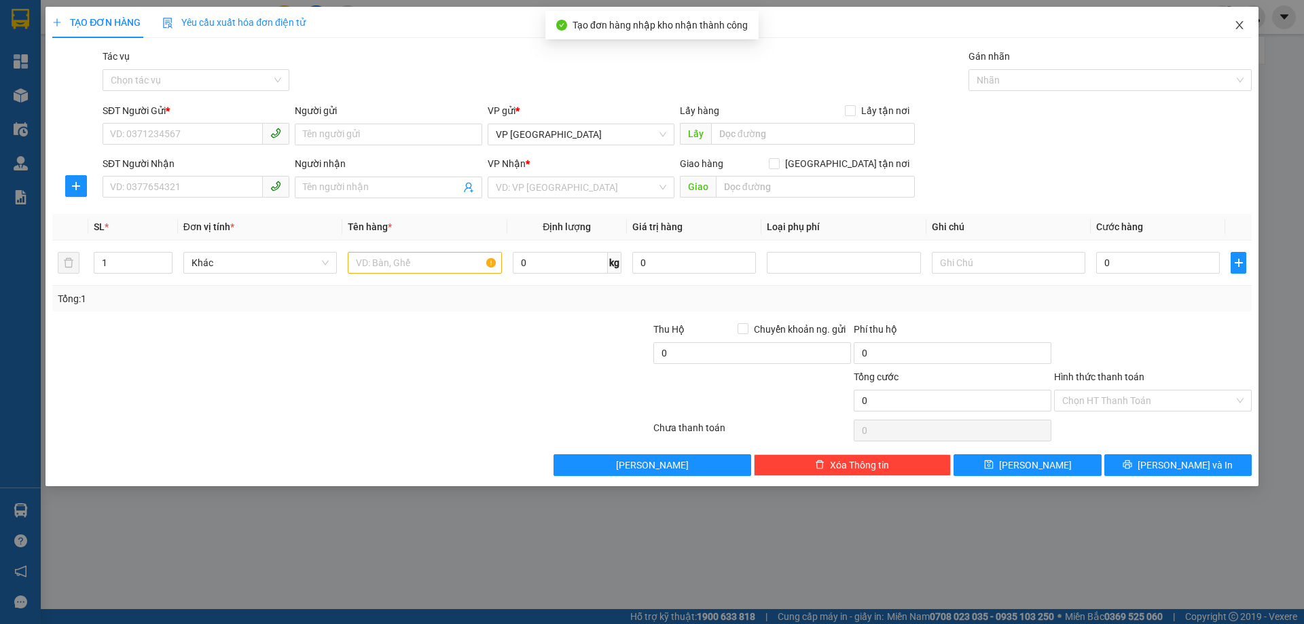
click at [1241, 23] on icon "close" at bounding box center [1238, 25] width 7 height 8
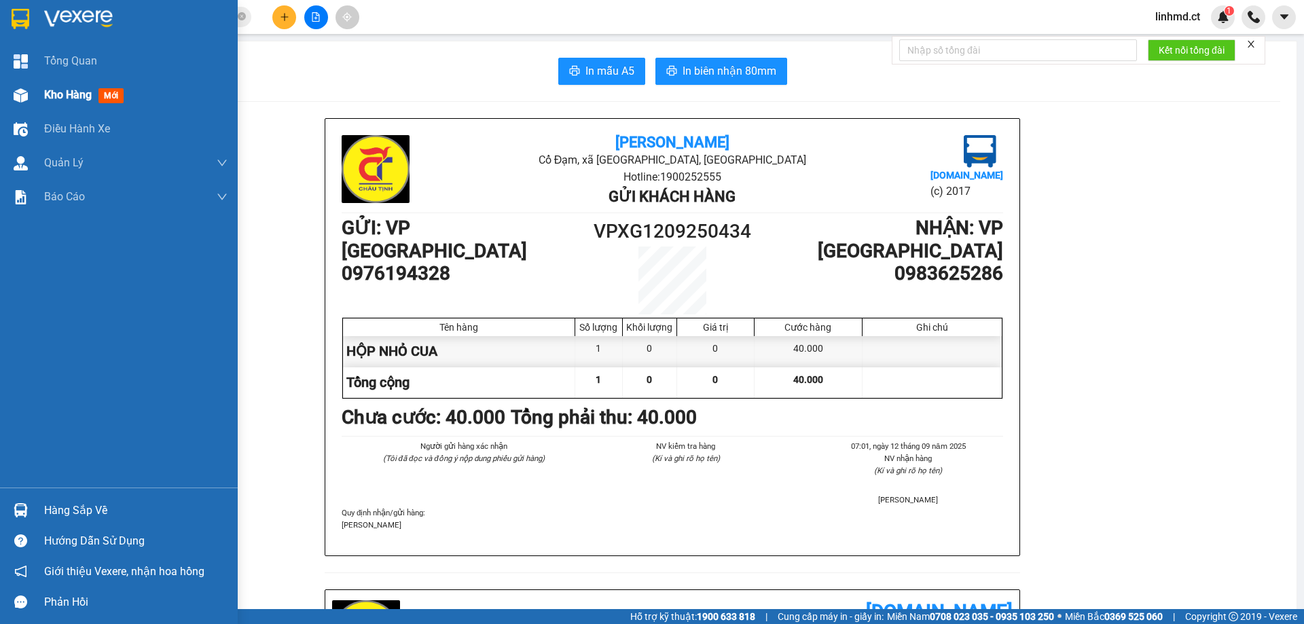
click at [20, 109] on div "Kho hàng mới" at bounding box center [119, 95] width 238 height 34
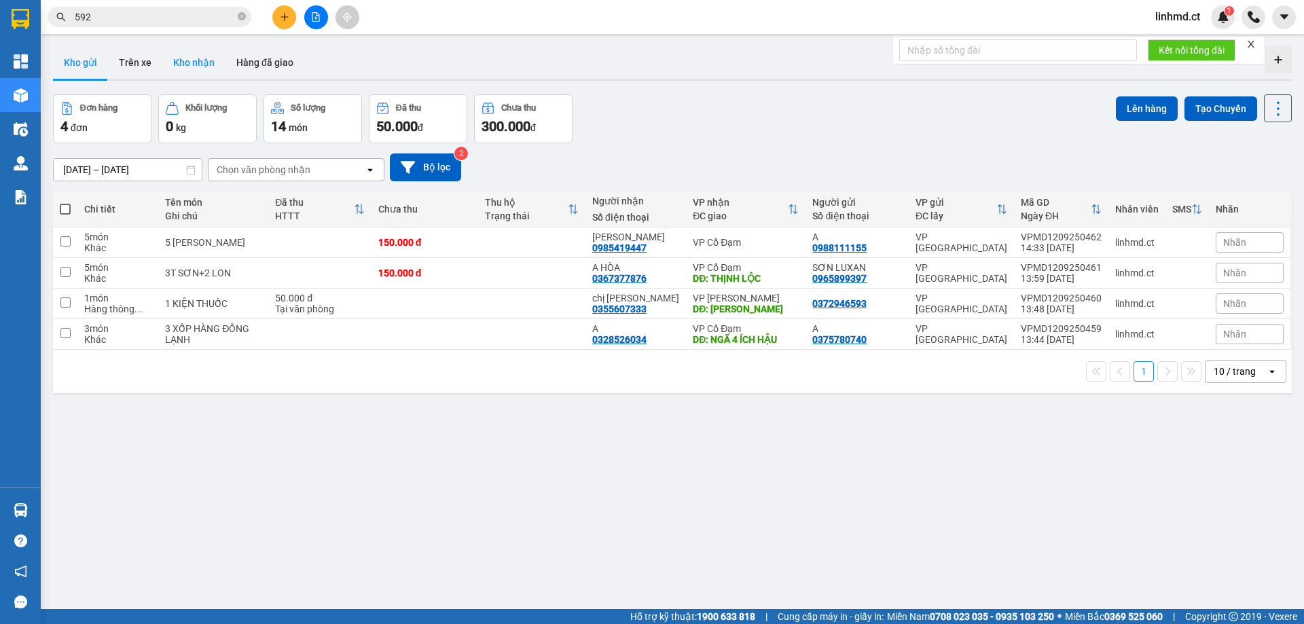
click at [182, 56] on button "Kho nhận" at bounding box center [193, 62] width 63 height 33
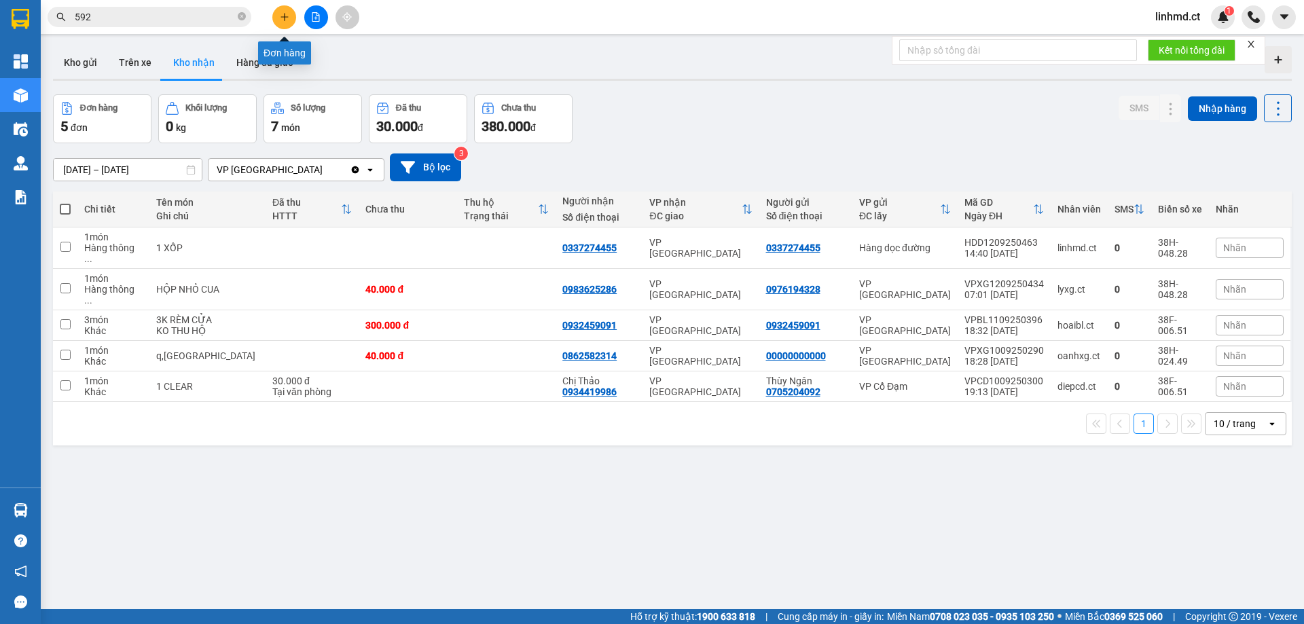
click at [280, 18] on icon "plus" at bounding box center [285, 17] width 10 height 10
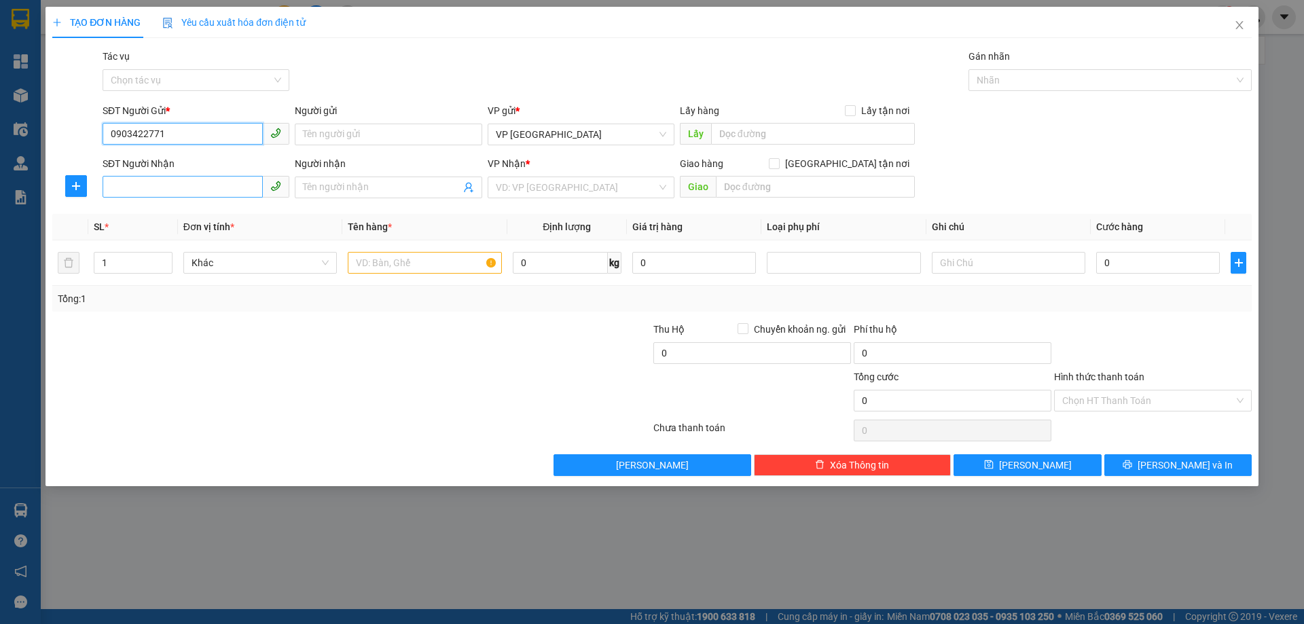
type input "0903422771"
click at [217, 192] on input "SĐT Người Nhận" at bounding box center [183, 187] width 160 height 22
type input "0964366503"
drag, startPoint x: 569, startPoint y: 197, endPoint x: 562, endPoint y: 198, distance: 7.5
click at [568, 197] on input "search" at bounding box center [576, 187] width 161 height 20
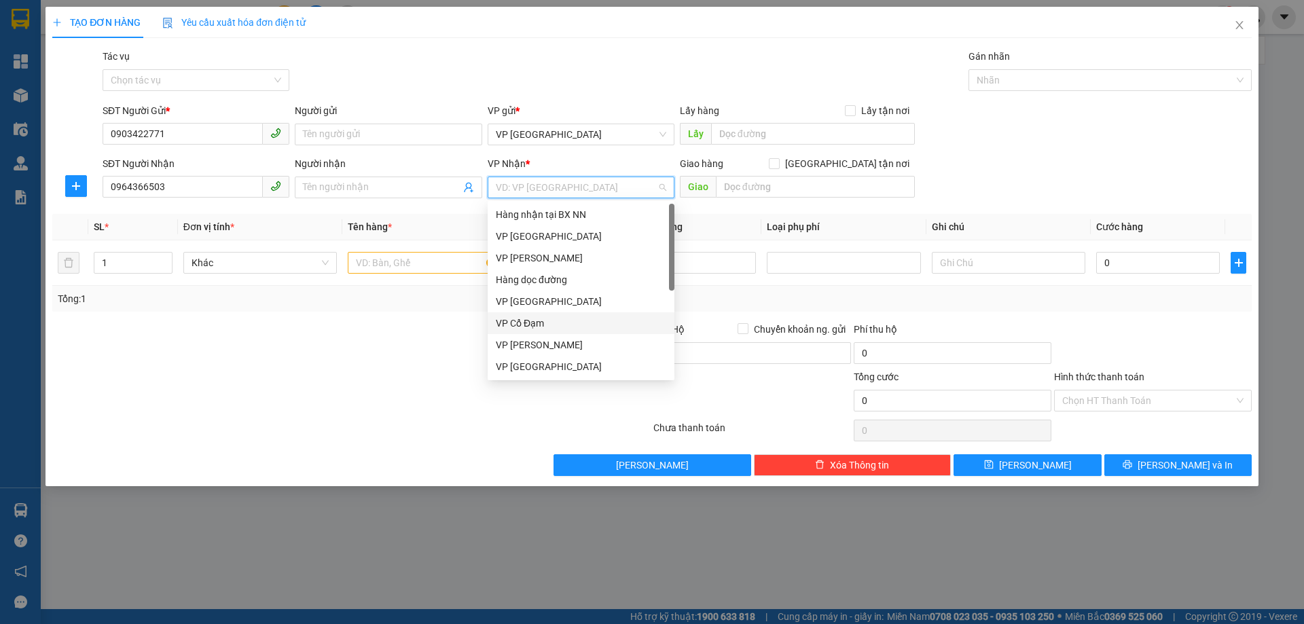
click at [543, 319] on div "VP Cổ Đạm" at bounding box center [581, 323] width 170 height 15
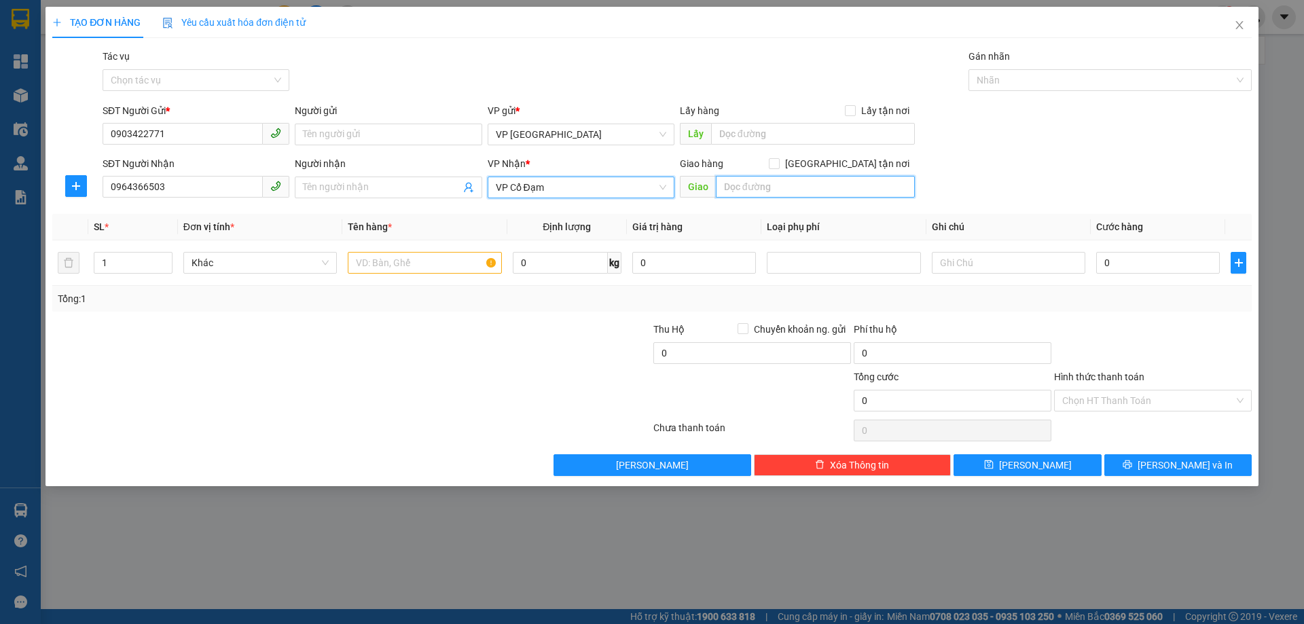
click at [769, 186] on input "text" at bounding box center [815, 187] width 199 height 22
type input "VINPEARL THỊNH LỘC"
click at [409, 263] on input "text" at bounding box center [424, 263] width 153 height 22
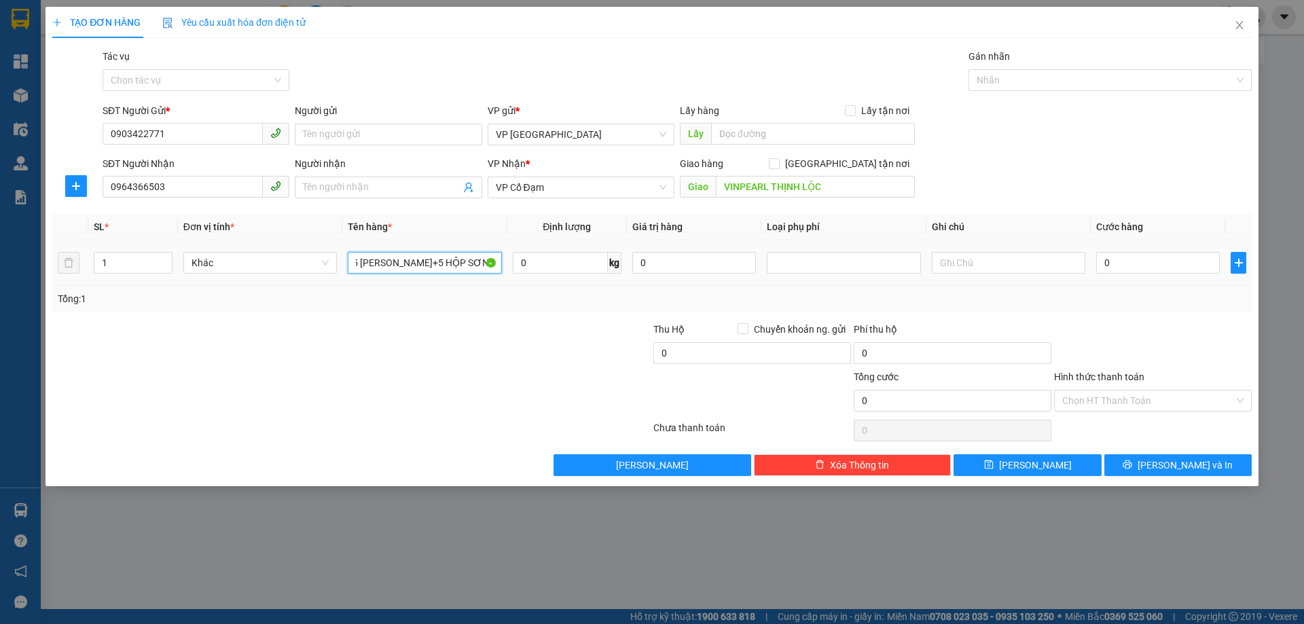
scroll to position [0, 3]
type input "5 [PERSON_NAME]+5 HỘP SƠN NHỎ"
click at [267, 365] on div at bounding box center [251, 346] width 401 height 48
click at [107, 257] on input "1" at bounding box center [132, 263] width 77 height 20
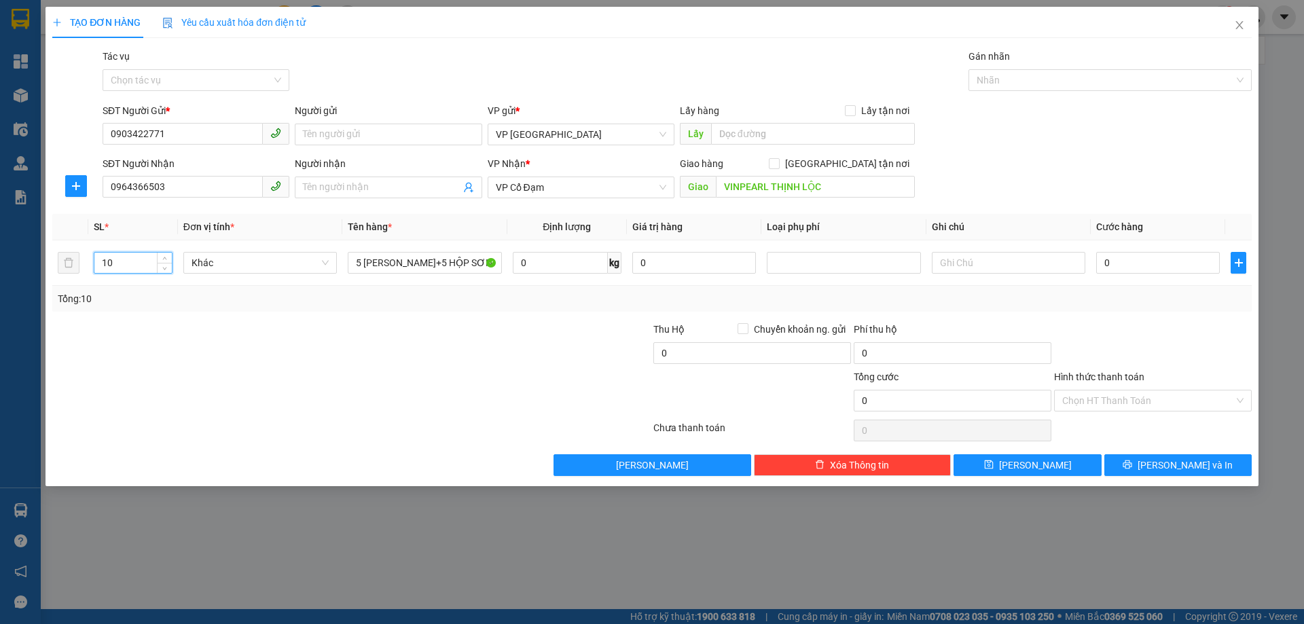
type input "10"
click at [1145, 268] on input "0" at bounding box center [1158, 263] width 124 height 22
type input "3"
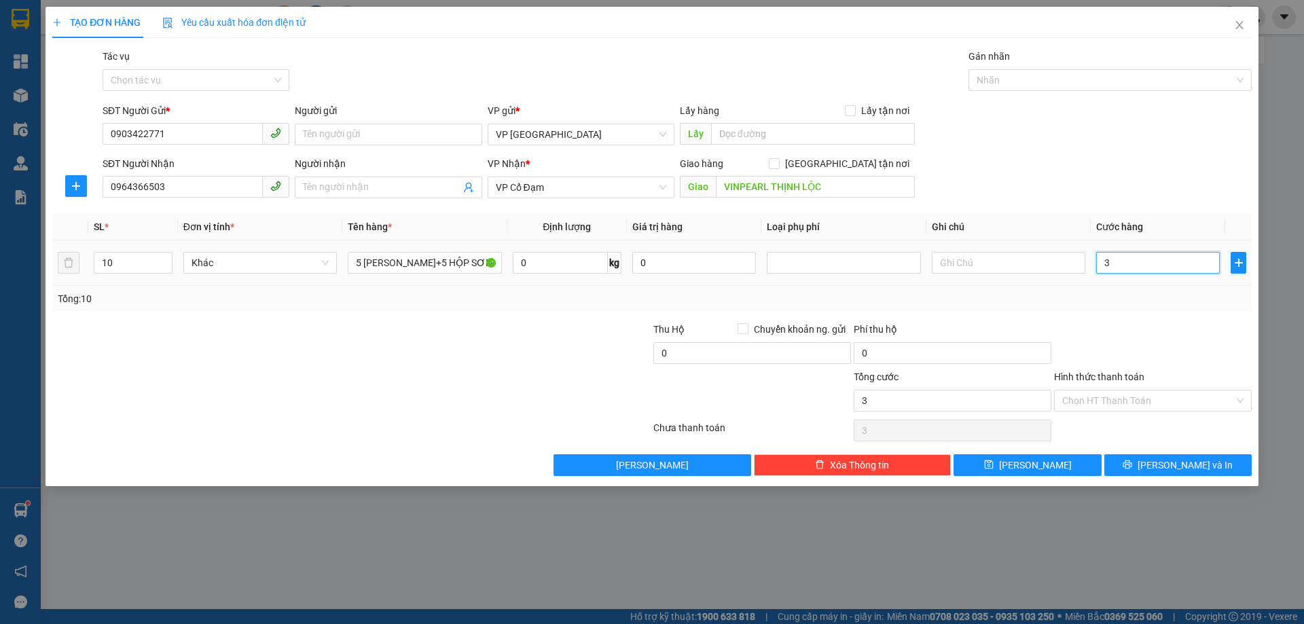
type input "30"
type input "300"
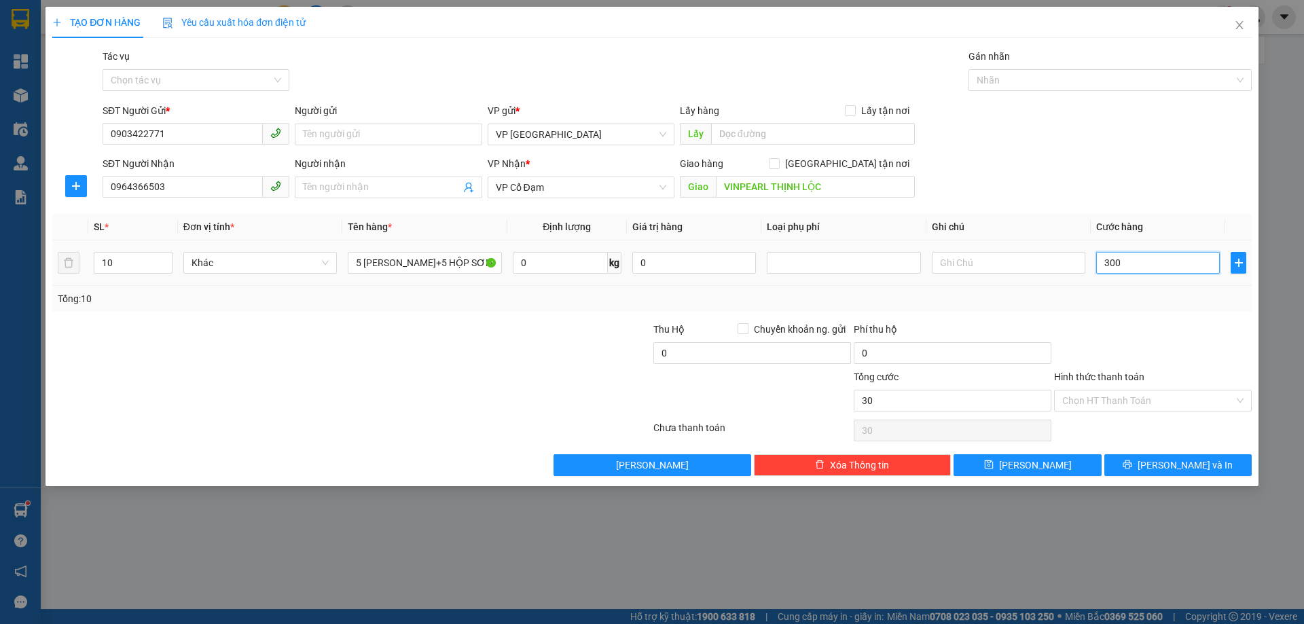
type input "300"
type input "300.000"
click at [1103, 322] on div at bounding box center [1153, 346] width 200 height 48
click at [1199, 396] on input "Hình thức thanh toán" at bounding box center [1148, 400] width 172 height 20
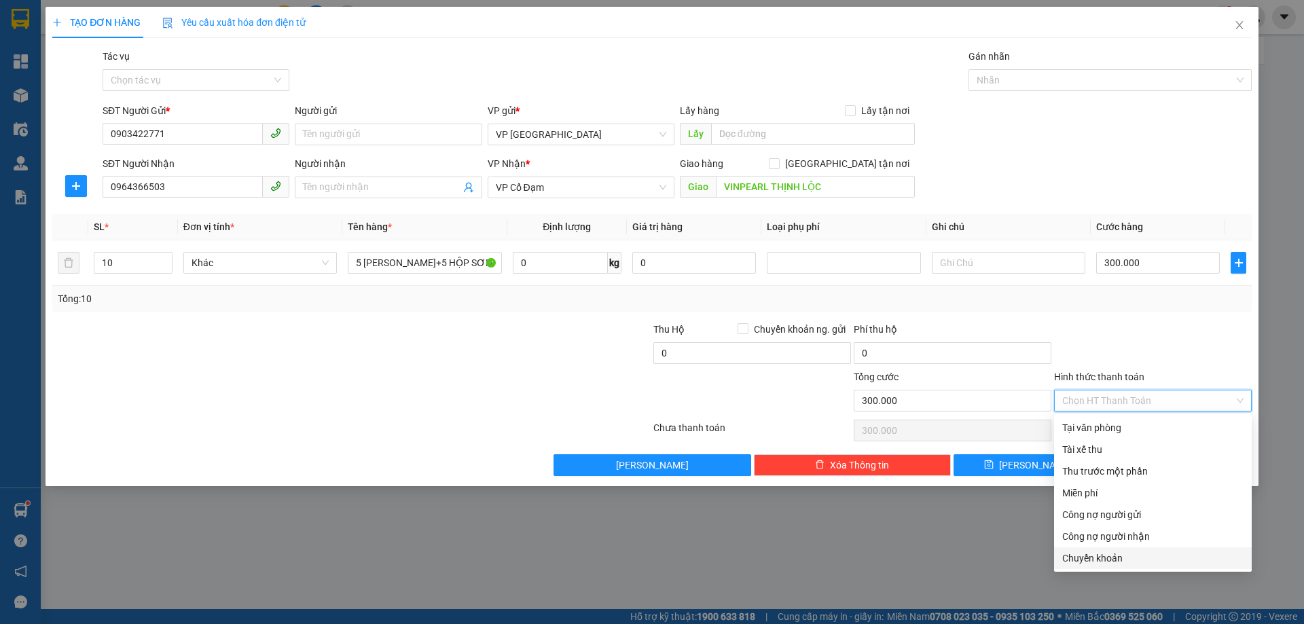
click at [1137, 555] on div "Chuyển khoản" at bounding box center [1152, 558] width 181 height 15
type input "0"
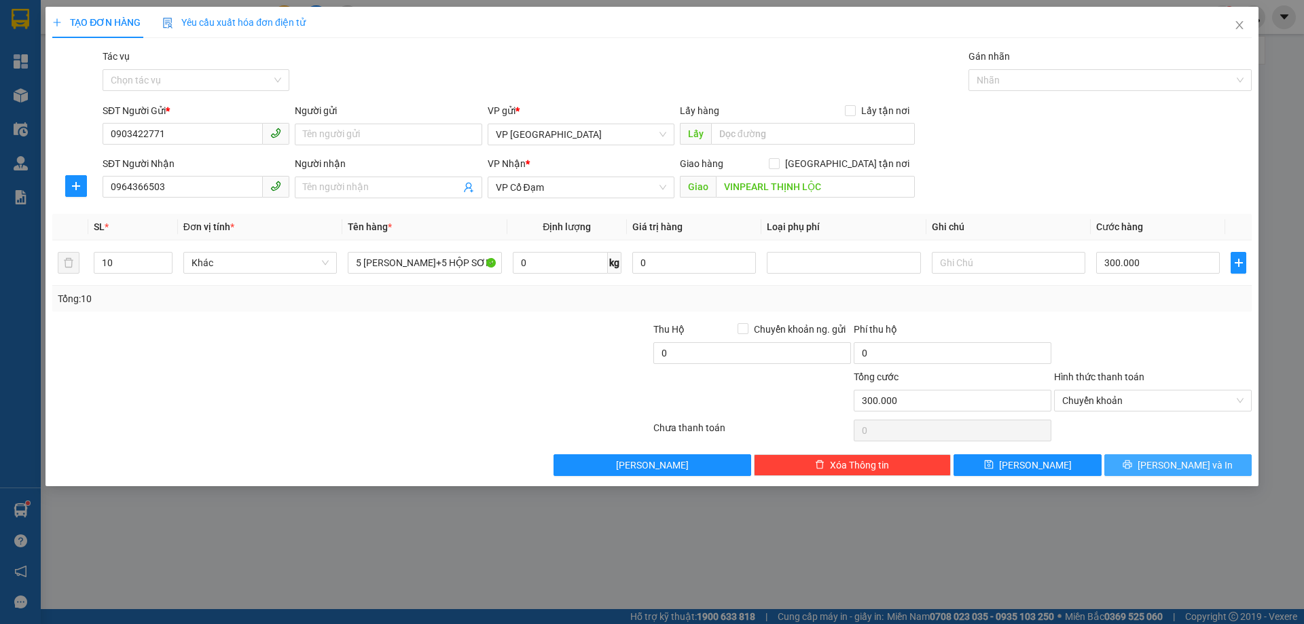
click at [1132, 467] on icon "printer" at bounding box center [1128, 465] width 10 height 10
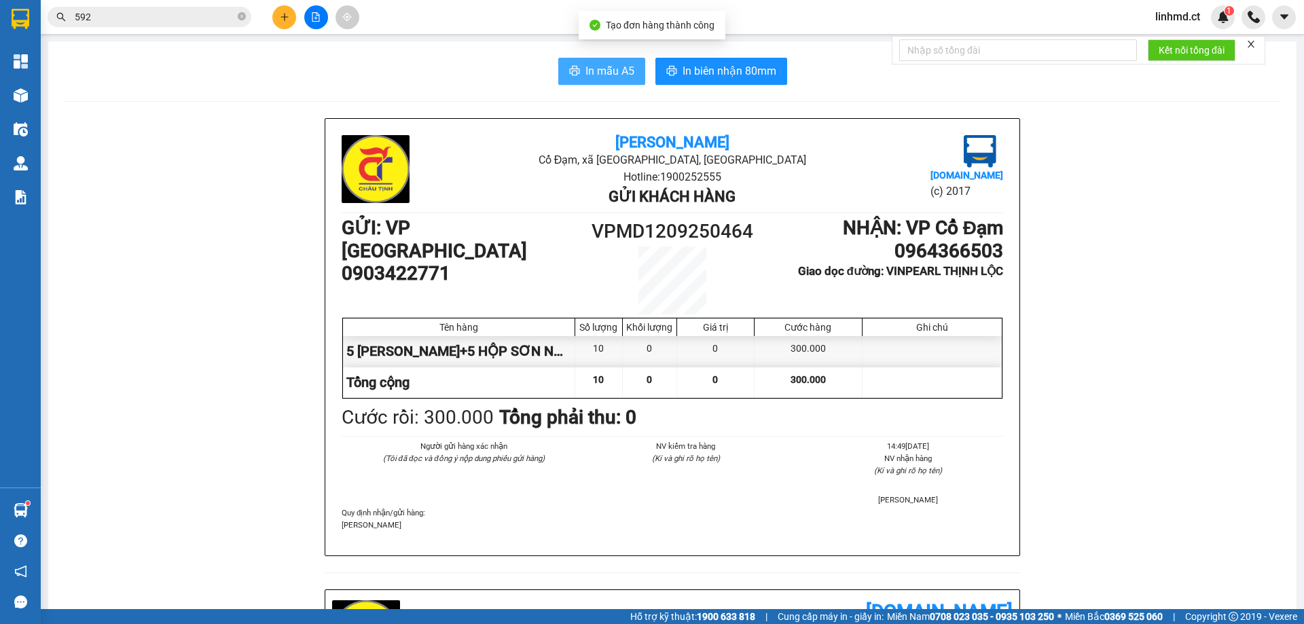
click at [599, 66] on span "In mẫu A5" at bounding box center [609, 70] width 49 height 17
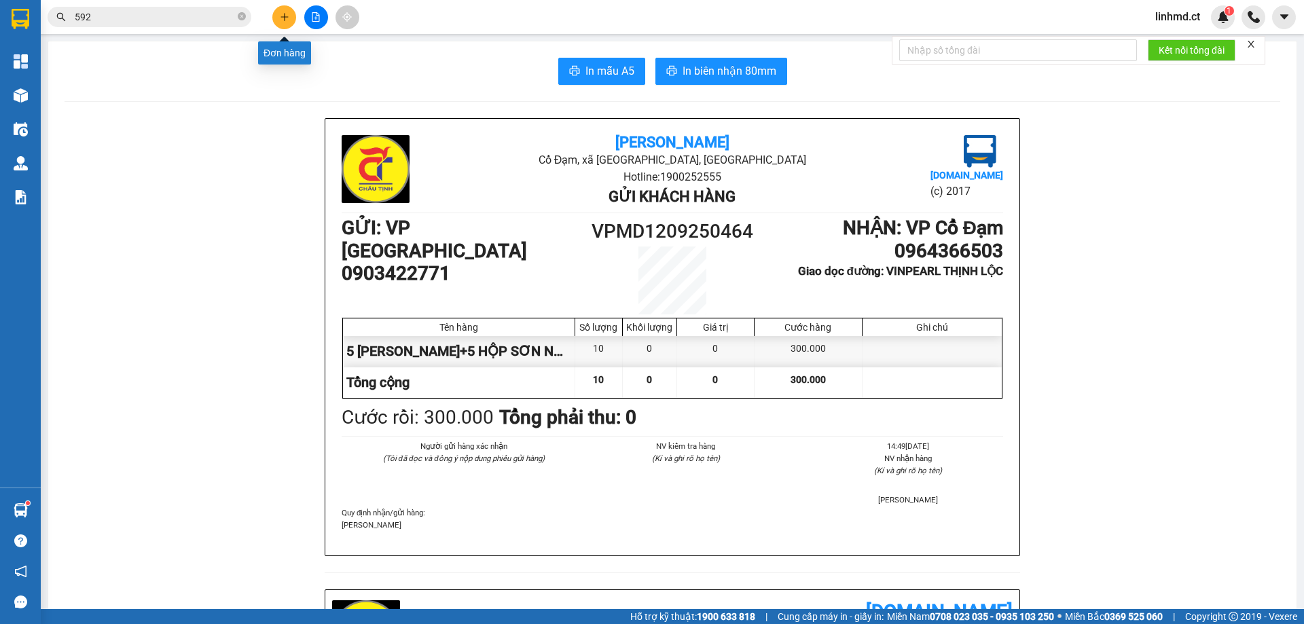
click at [287, 18] on icon "plus" at bounding box center [285, 17] width 10 height 10
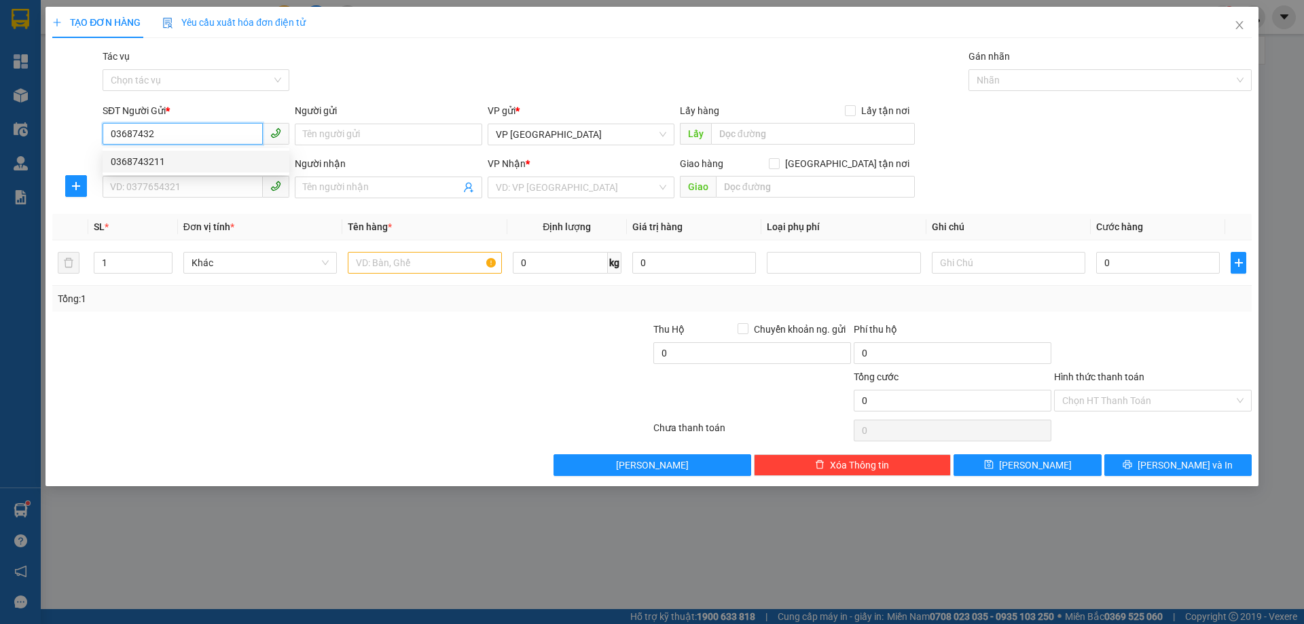
click at [149, 160] on div "0368743211" at bounding box center [196, 161] width 170 height 15
type input "0368743211"
type input "0977774555"
type input "CÔ HƯƠNG- 0869494295"
type input "X GIANG"
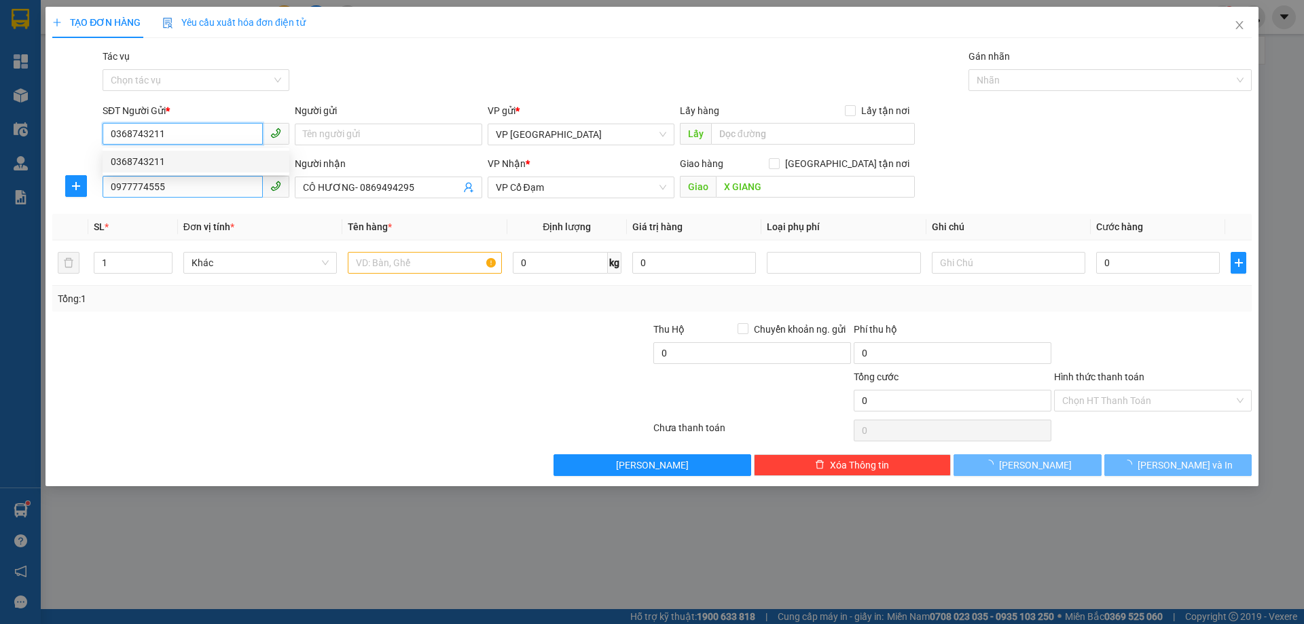
type input "30.000"
type input "0368743211"
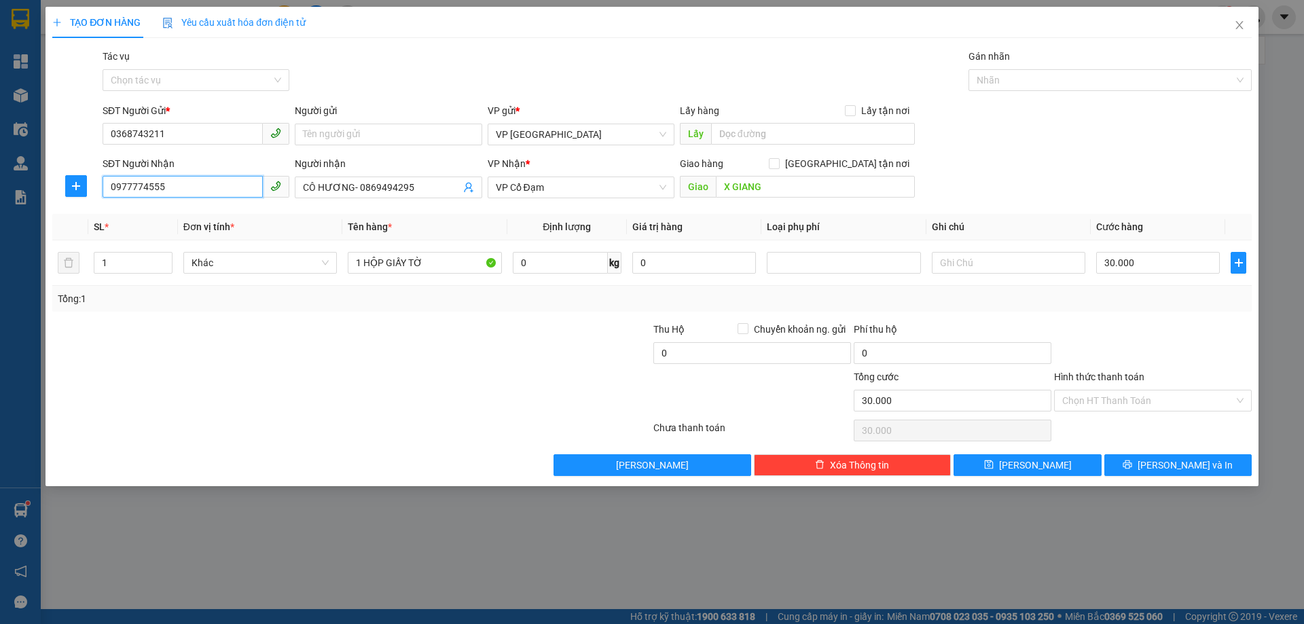
click at [164, 181] on input "0977774555" at bounding box center [183, 187] width 160 height 22
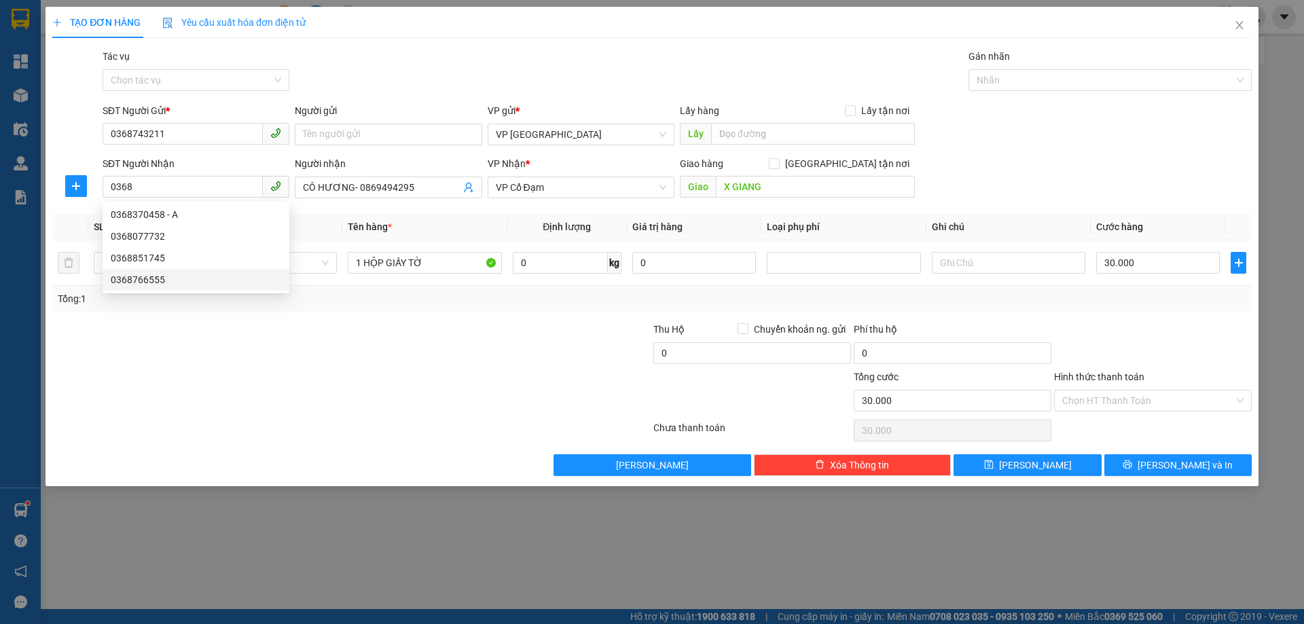
click at [322, 342] on div at bounding box center [251, 346] width 401 height 48
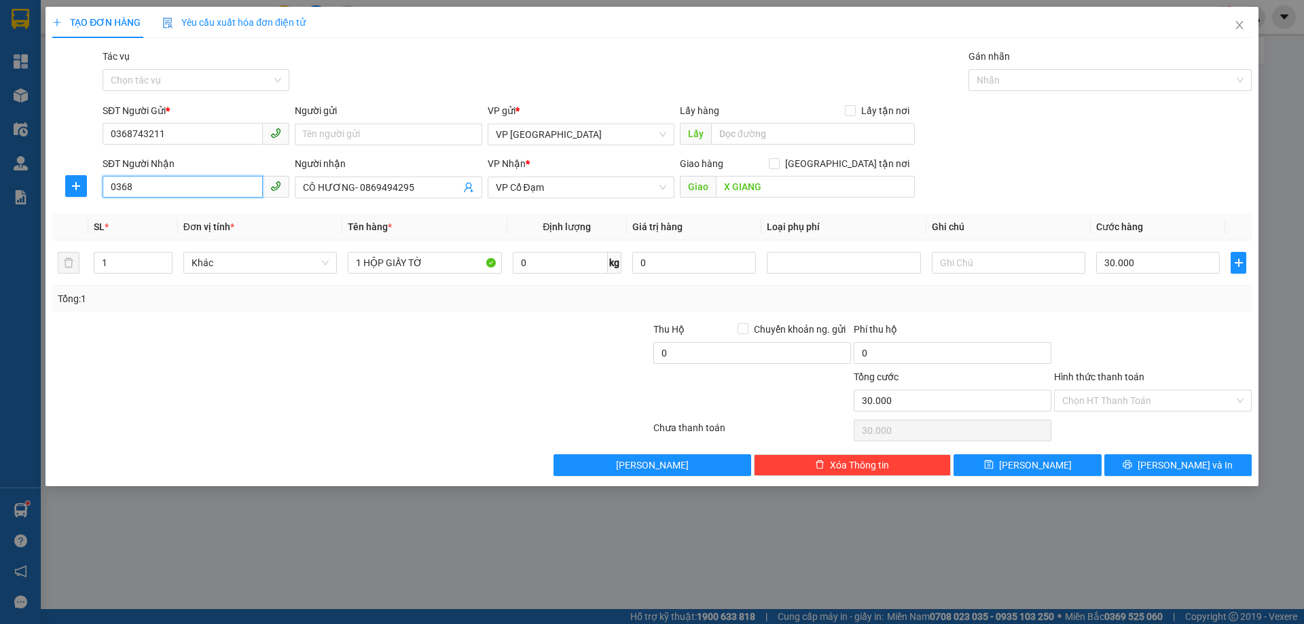
click at [193, 181] on input "0368" at bounding box center [183, 187] width 160 height 22
click at [192, 221] on div "0368743211" at bounding box center [196, 214] width 170 height 15
type input "0368743211"
type input "X GIANG"
type input "0368743211"
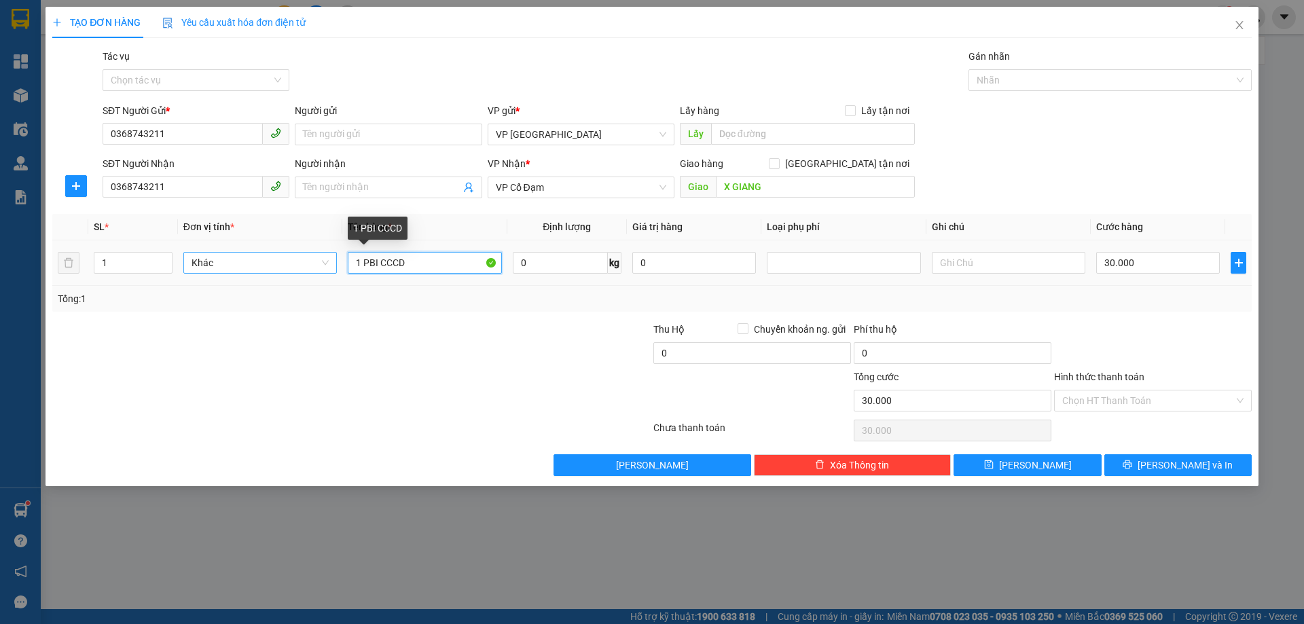
drag, startPoint x: 424, startPoint y: 271, endPoint x: 293, endPoint y: 272, distance: 131.1
click at [293, 272] on tr "1 Khác 1 PBI CCCD 0 kg 0 30.000" at bounding box center [651, 262] width 1199 height 45
type input "4"
type input "6"
type input "3 KIỆN NƯỚC GIẶT"
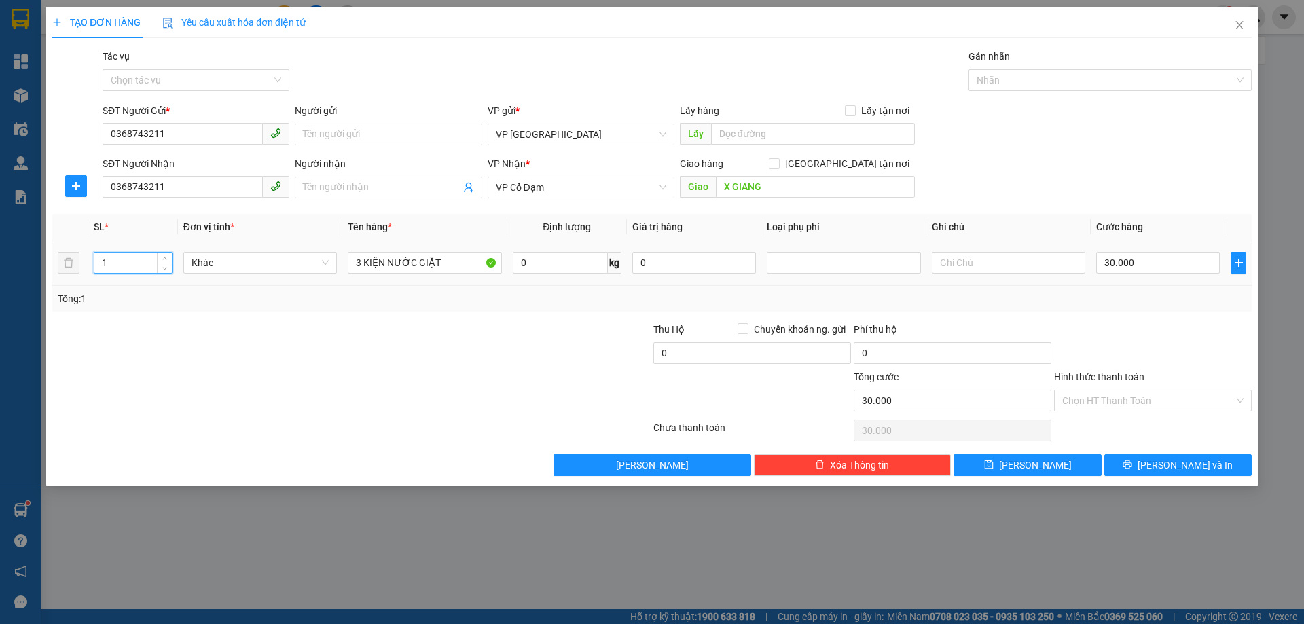
drag, startPoint x: 112, startPoint y: 269, endPoint x: 82, endPoint y: 265, distance: 30.2
click at [82, 265] on tr "1 Khác 3 KIỆN NƯỚC GIẶT 0 kg 0 30.000" at bounding box center [651, 262] width 1199 height 45
type input "3"
click at [1187, 268] on input "30.000" at bounding box center [1158, 263] width 124 height 22
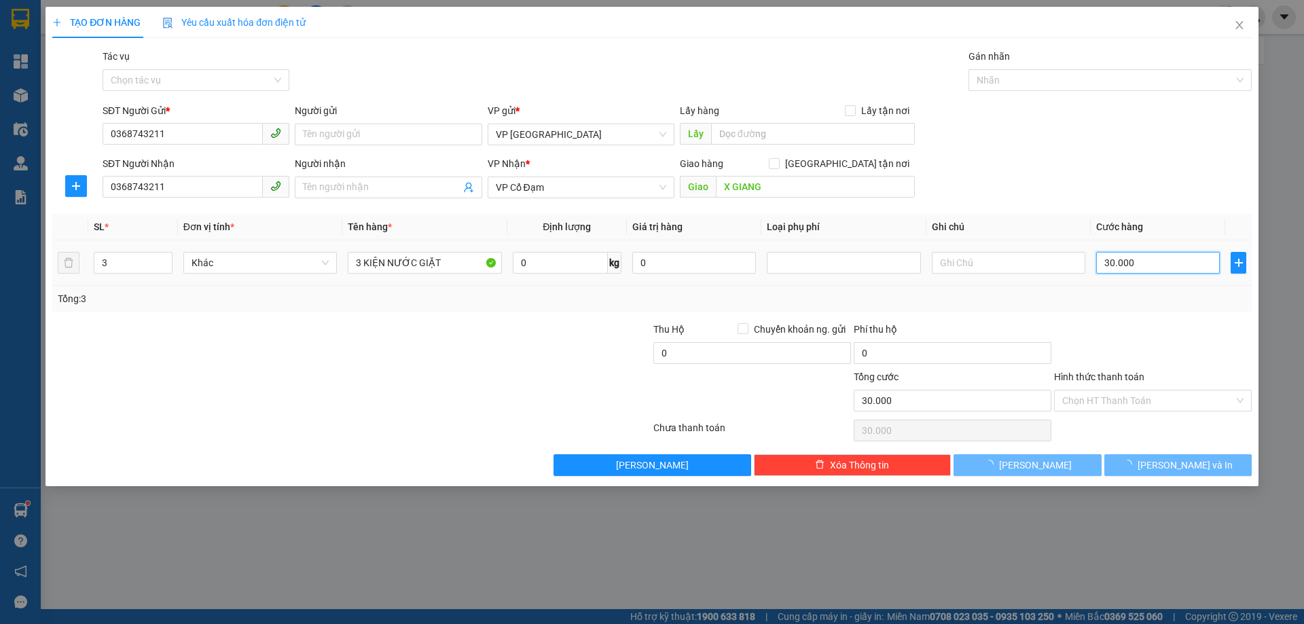
type input "0"
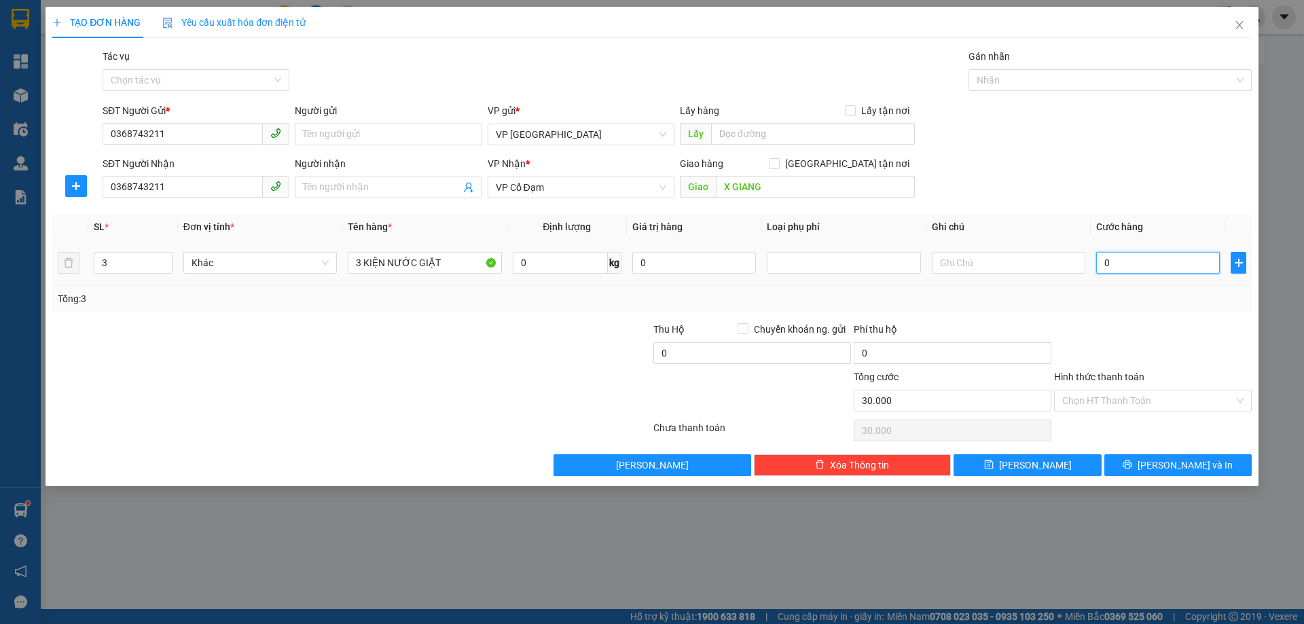
type input "1"
type input "01"
type input "15"
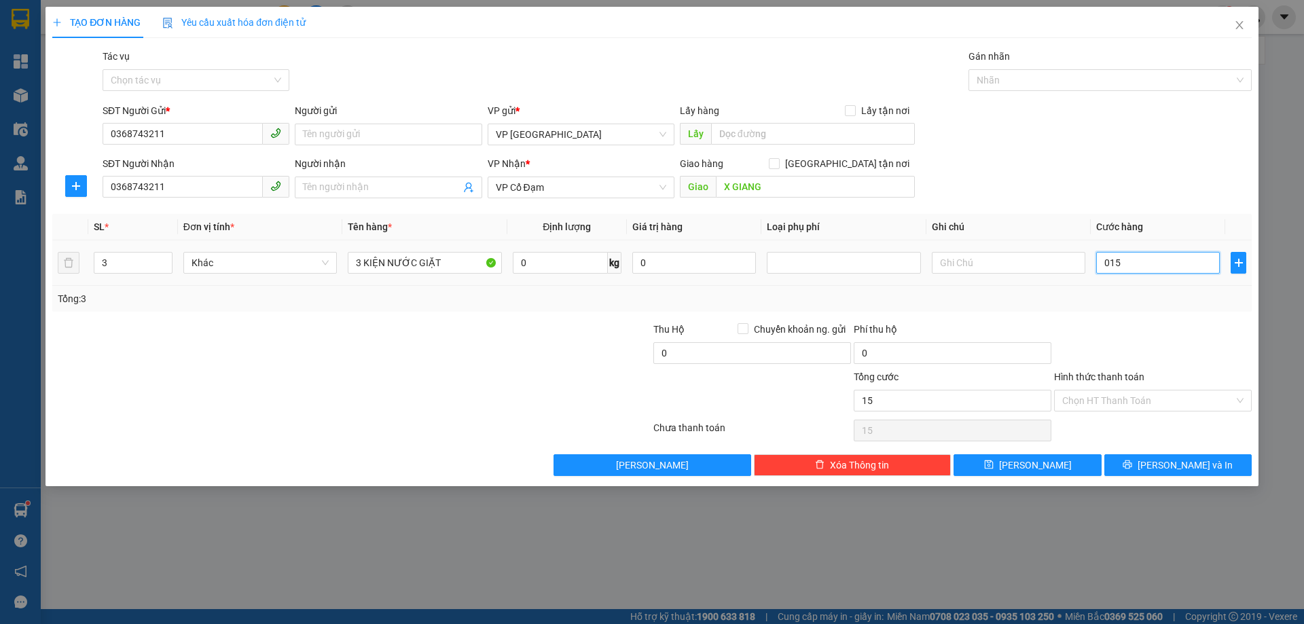
type input "0.150"
type input "150"
type input "0.150"
click at [1181, 299] on div "Tổng: 3" at bounding box center [652, 298] width 1188 height 15
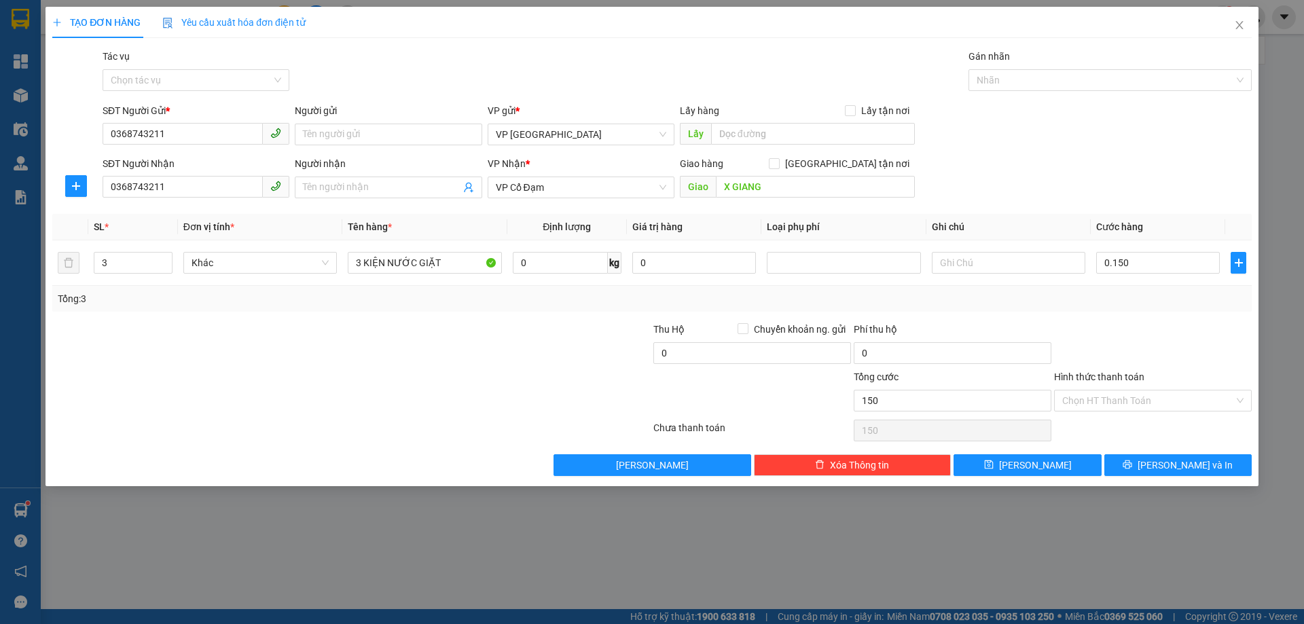
type input "150.000"
click at [1205, 409] on input "Hình thức thanh toán" at bounding box center [1148, 400] width 172 height 20
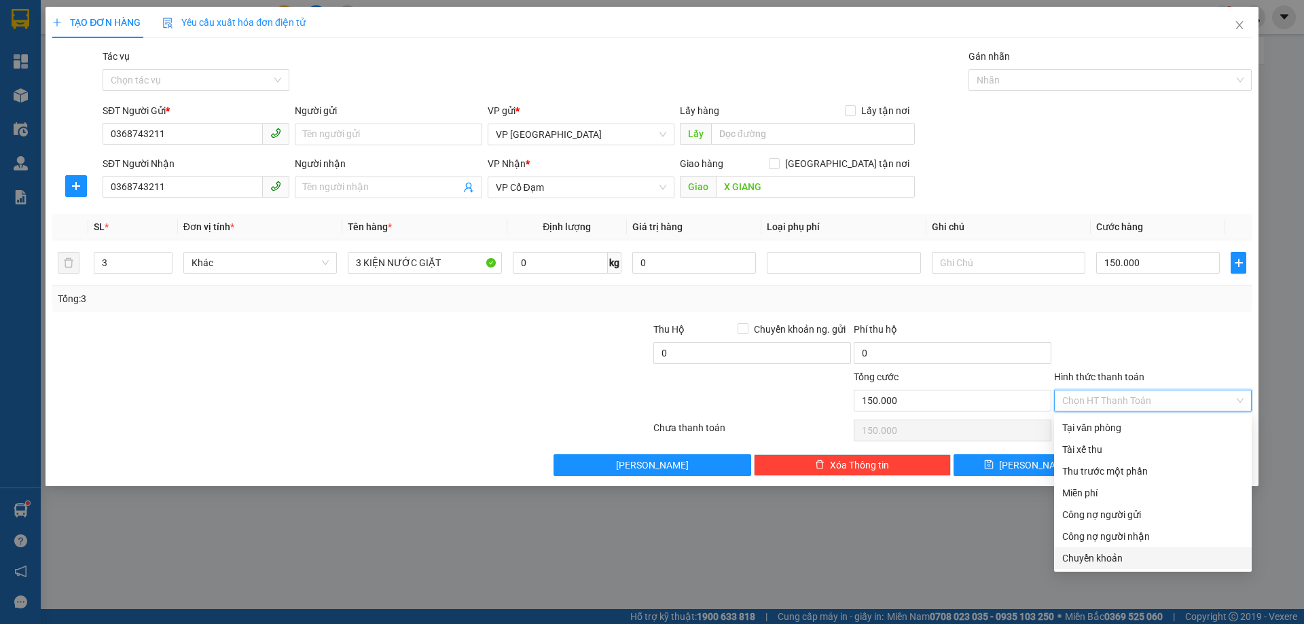
click at [1128, 556] on div "Chuyển khoản" at bounding box center [1152, 558] width 181 height 15
type input "0"
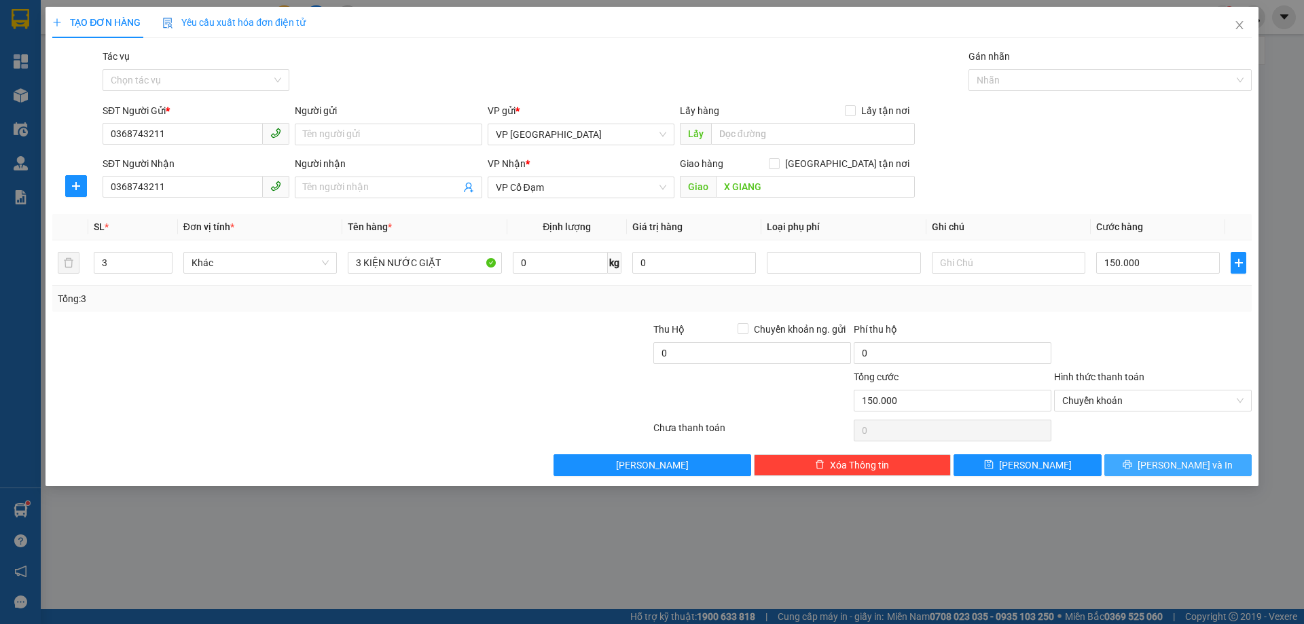
click at [1172, 473] on button "[PERSON_NAME] và In" at bounding box center [1177, 465] width 147 height 22
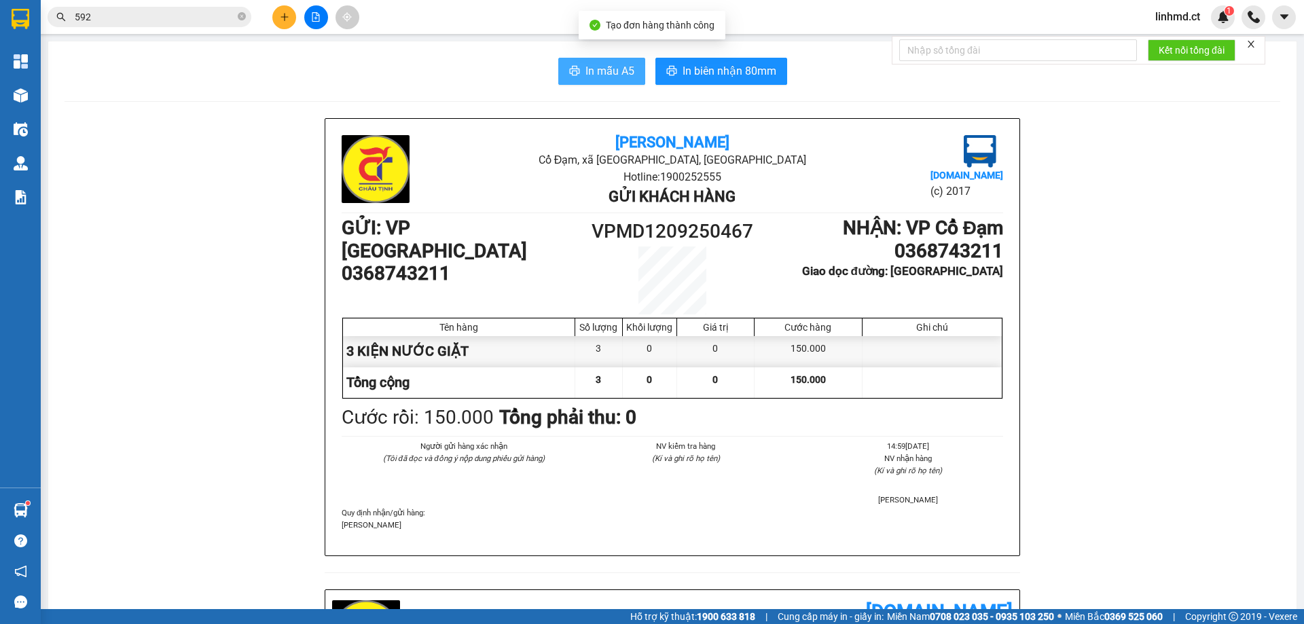
click at [585, 65] on span "In mẫu A5" at bounding box center [609, 70] width 49 height 17
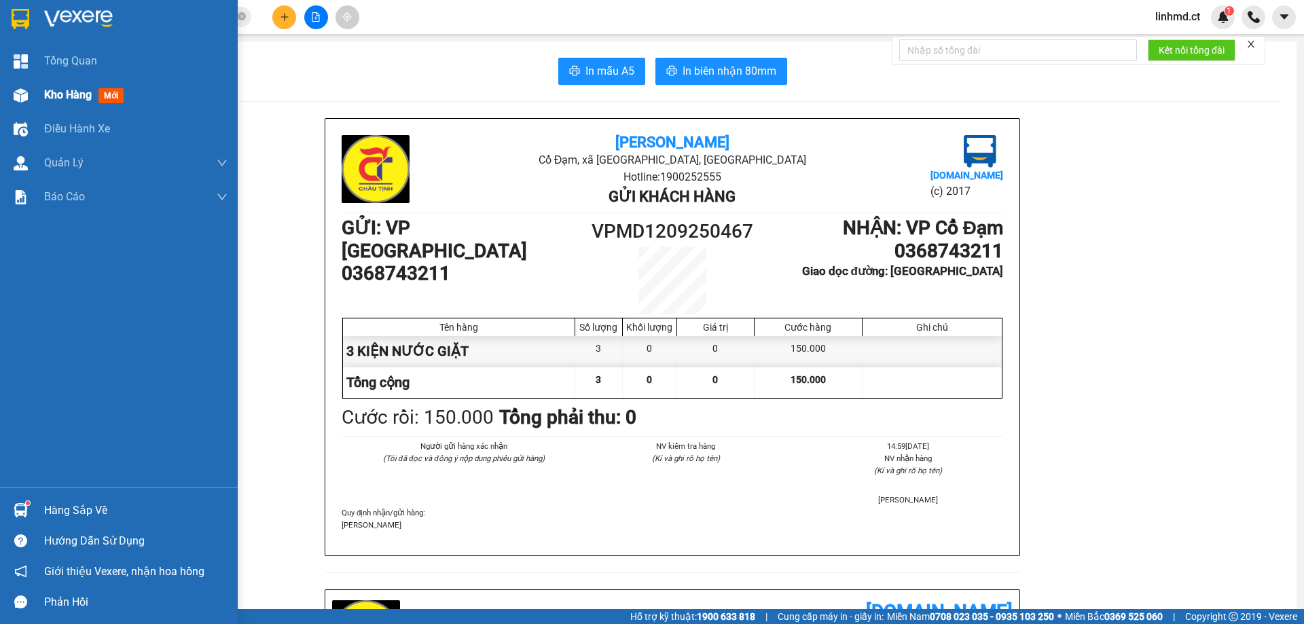
click at [33, 93] on div "Kho hàng mới" at bounding box center [119, 95] width 238 height 34
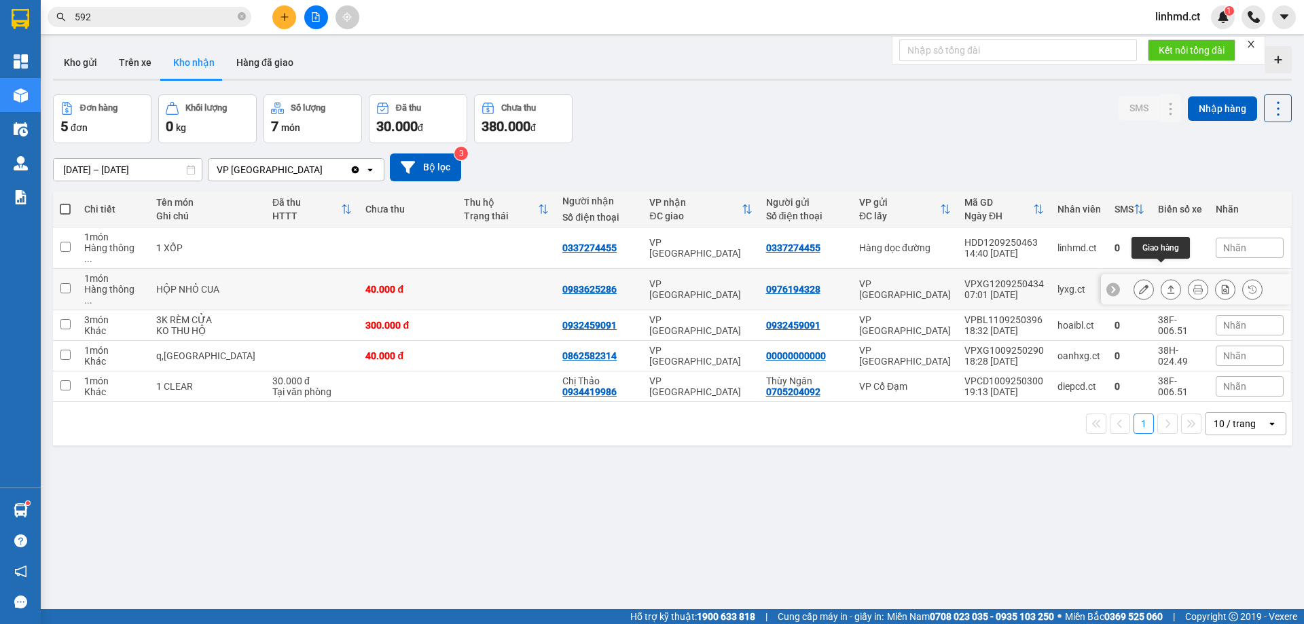
click at [1139, 285] on icon at bounding box center [1144, 290] width 10 height 10
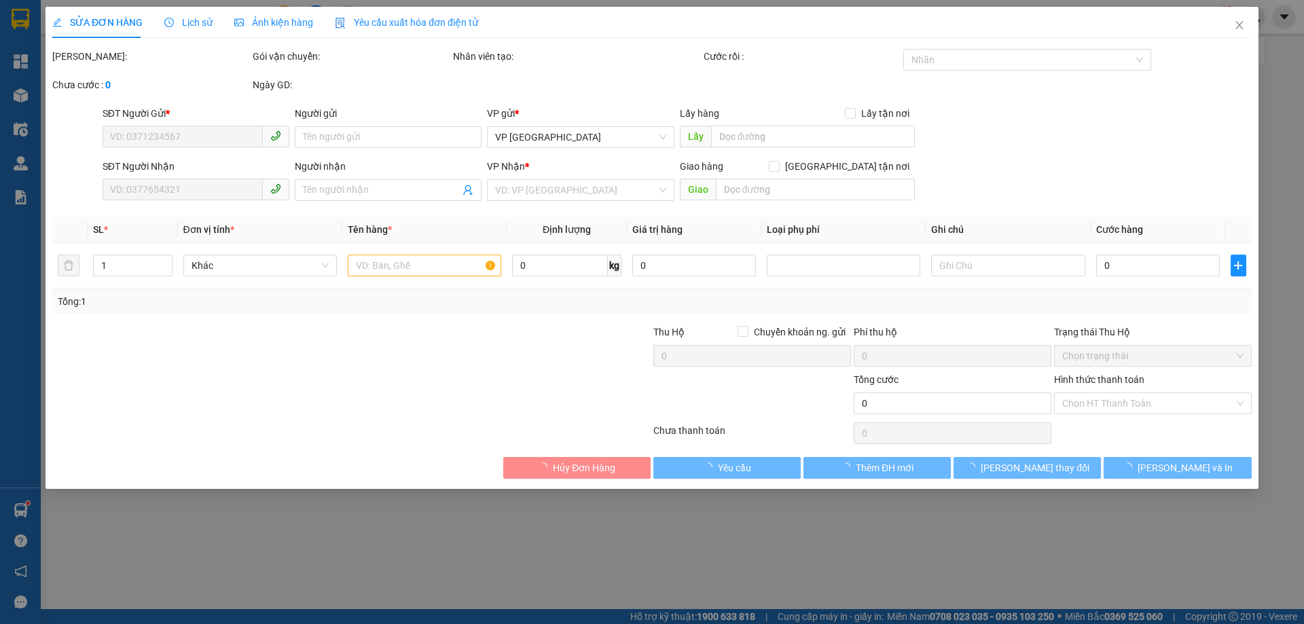
type input "0976194328"
type input "0983625286"
type input "40.000"
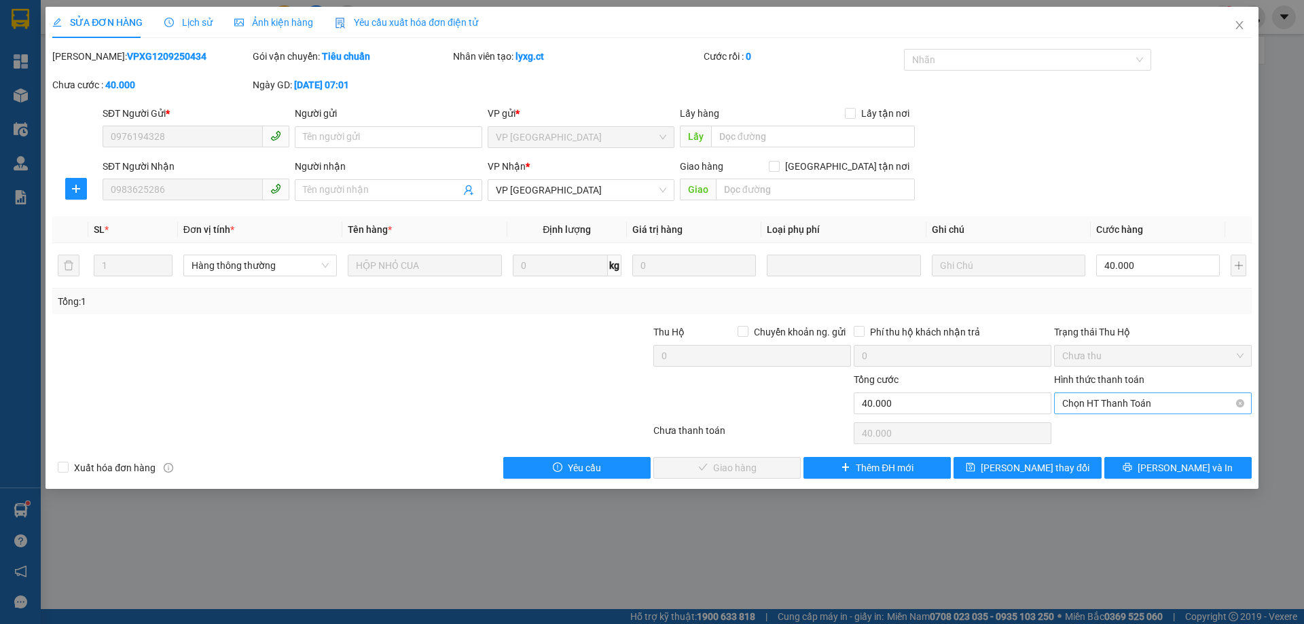
click at [1118, 398] on span "Chọn HT Thanh Toán" at bounding box center [1152, 403] width 181 height 20
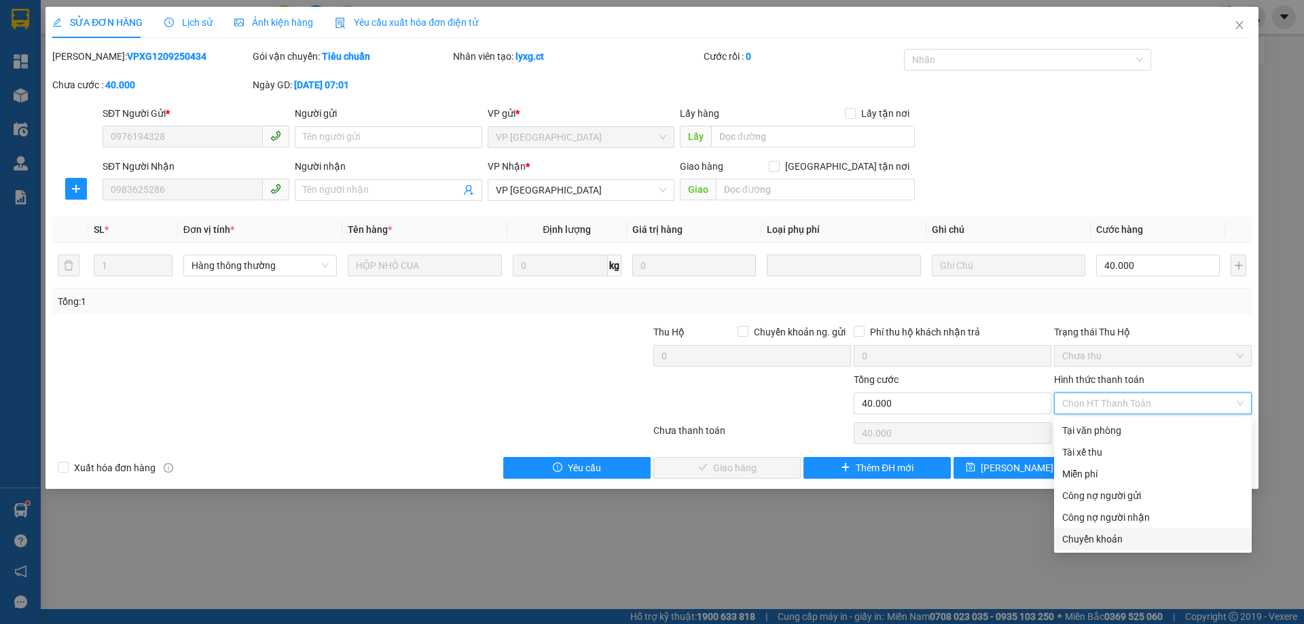
click at [1119, 543] on div "Chuyển khoản" at bounding box center [1152, 539] width 181 height 15
type input "0"
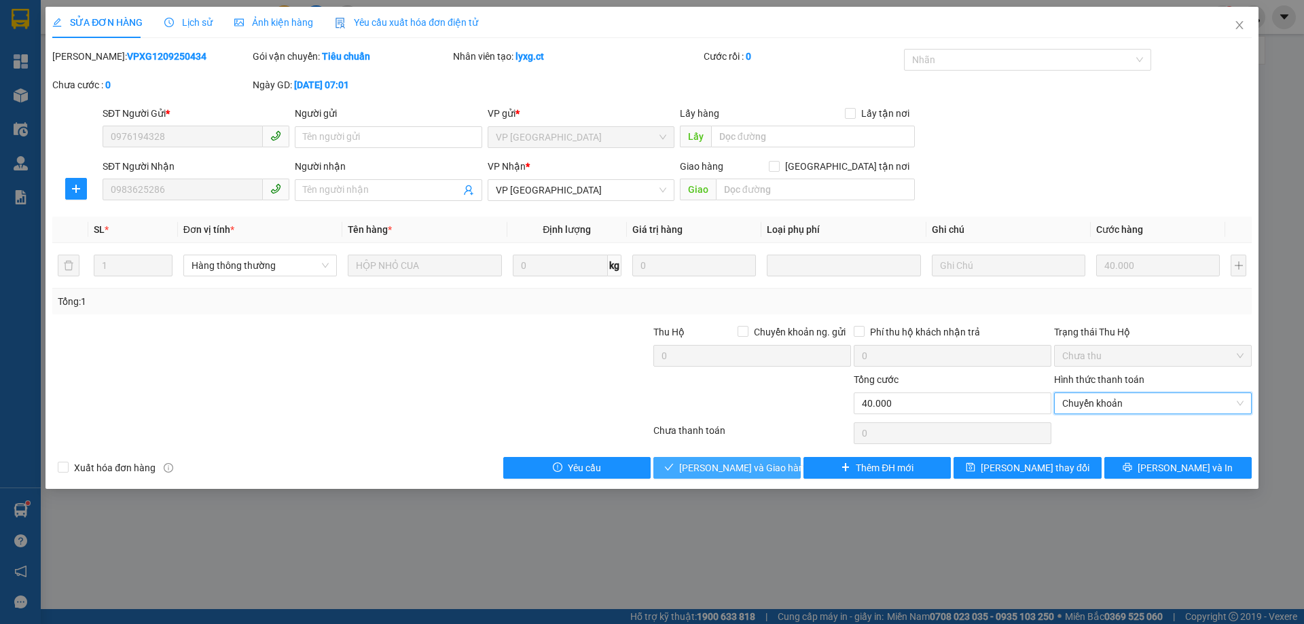
click at [752, 469] on span "[PERSON_NAME] và Giao hàng" at bounding box center [744, 467] width 130 height 15
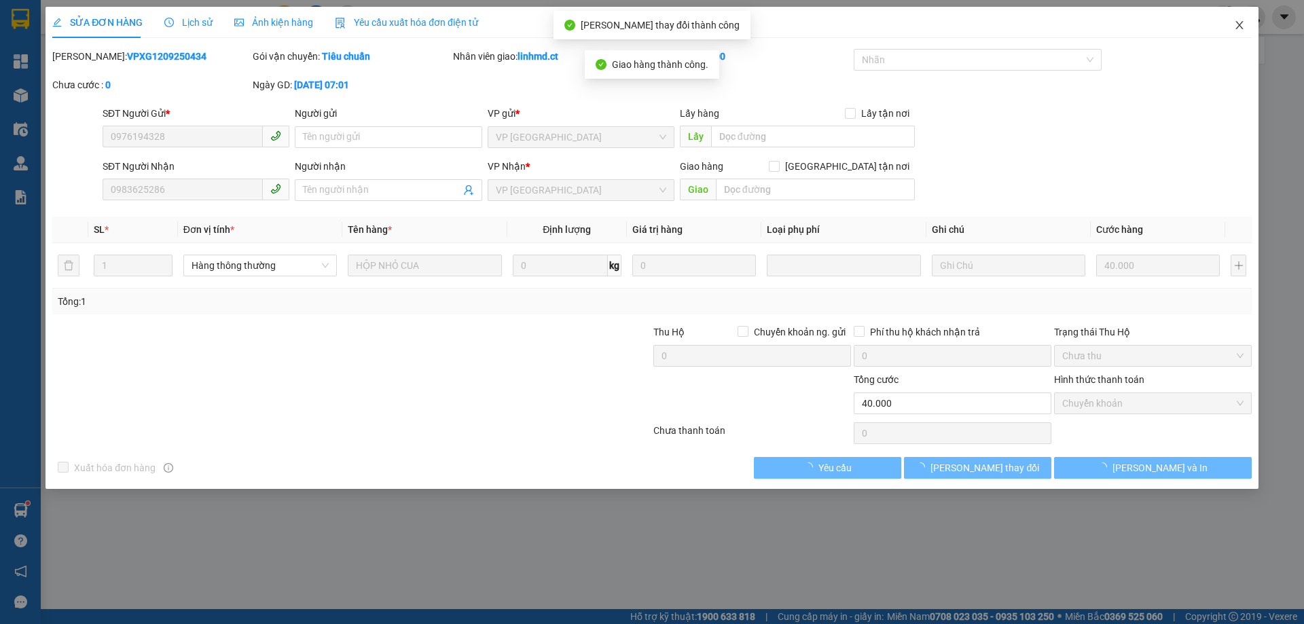
click at [1238, 28] on icon "close" at bounding box center [1238, 25] width 7 height 8
